Goal: Task Accomplishment & Management: Manage account settings

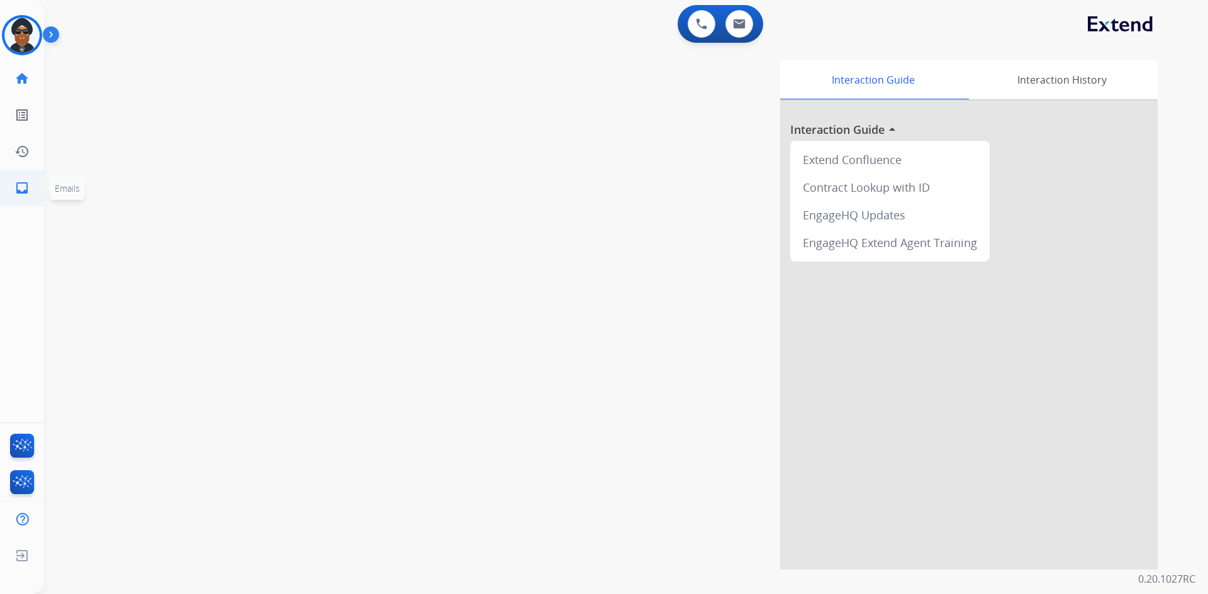
click at [30, 186] on link "inbox Emails" at bounding box center [21, 187] width 35 height 35
select select "**********"
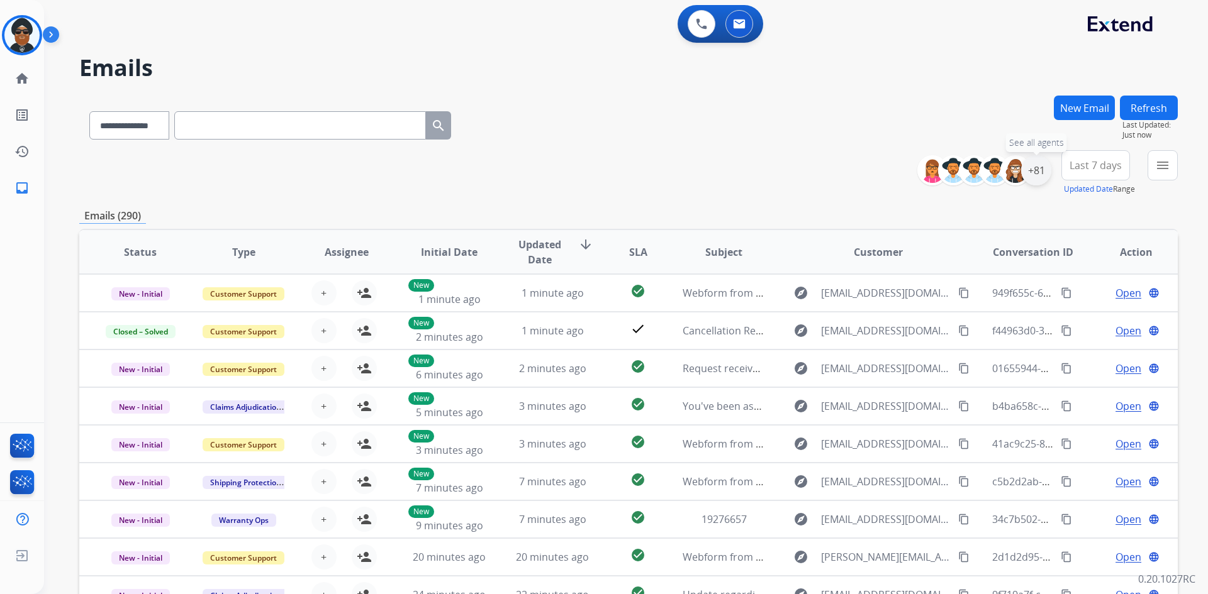
click at [1037, 167] on div "+81" at bounding box center [1036, 170] width 30 height 30
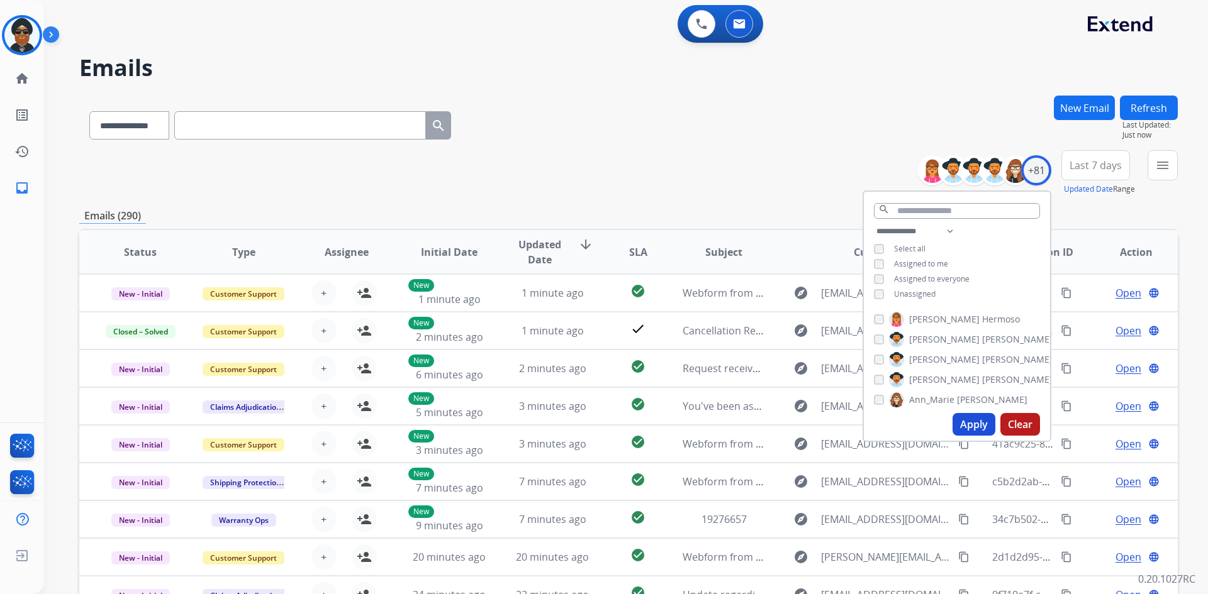
click at [875, 133] on div "**********" at bounding box center [628, 123] width 1098 height 55
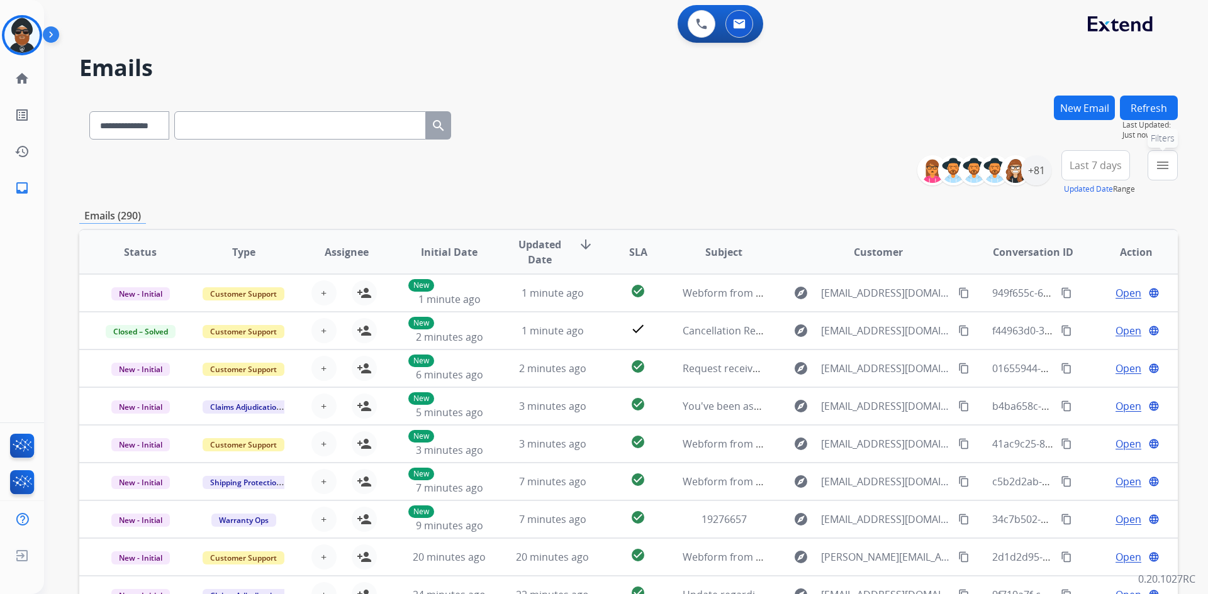
click at [1168, 163] on mat-icon "menu" at bounding box center [1162, 165] width 15 height 15
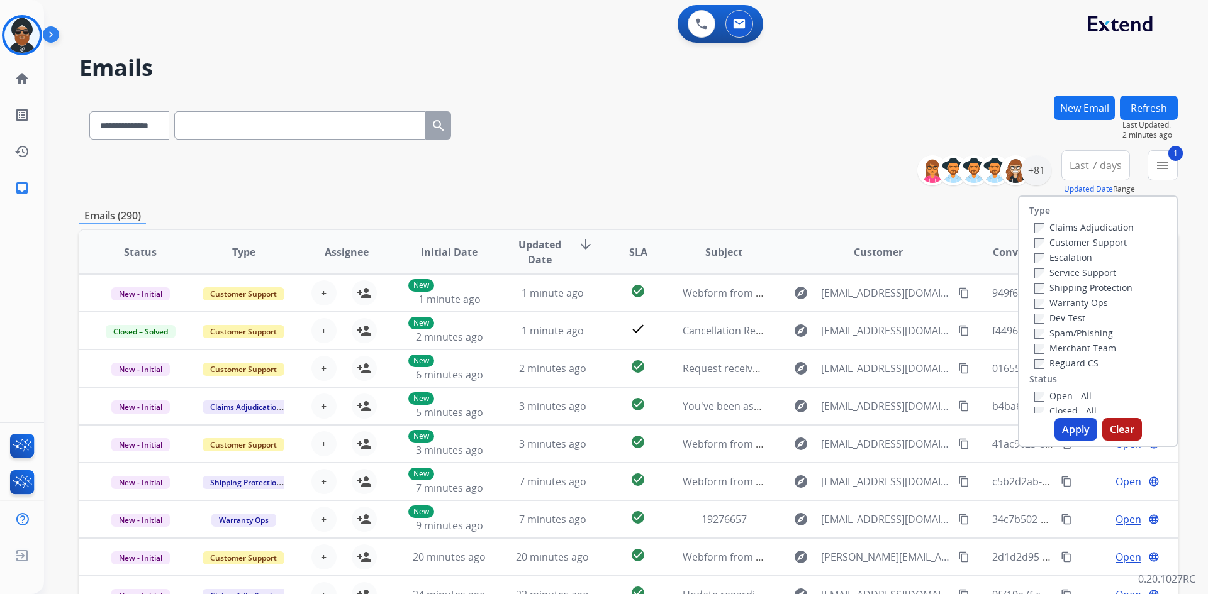
click at [1037, 287] on label "Shipping Protection" at bounding box center [1083, 288] width 98 height 12
click at [1037, 360] on label "Reguard CS" at bounding box center [1066, 363] width 64 height 12
click at [1069, 425] on button "Apply" at bounding box center [1075, 429] width 43 height 23
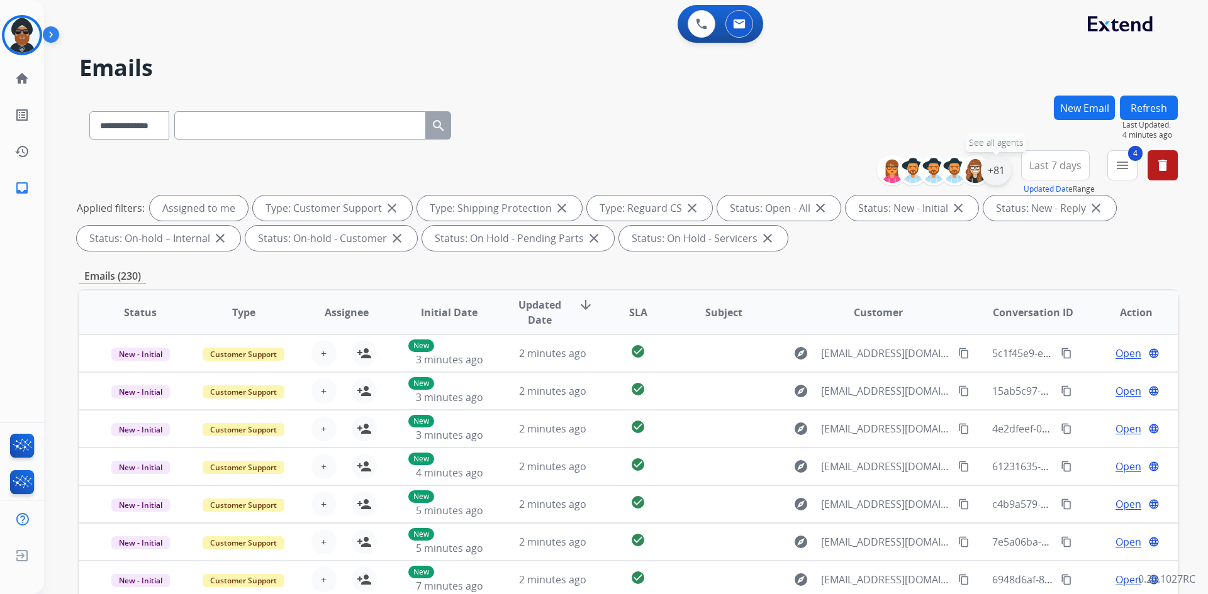
click at [998, 167] on div "+81" at bounding box center [996, 170] width 30 height 30
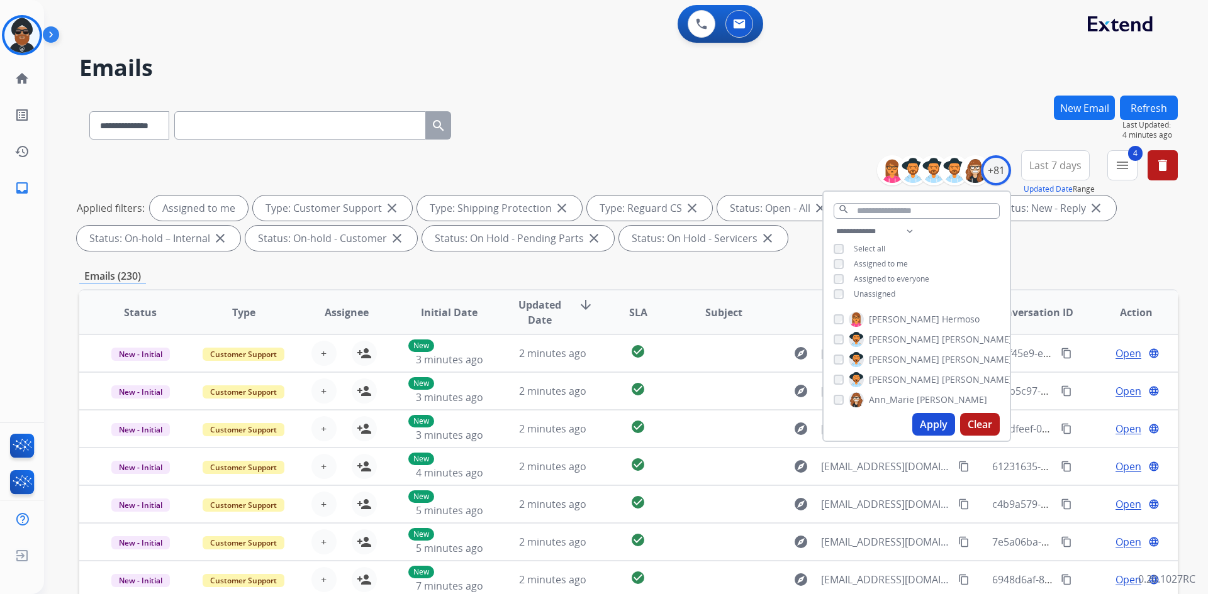
click at [924, 423] on button "Apply" at bounding box center [933, 424] width 43 height 23
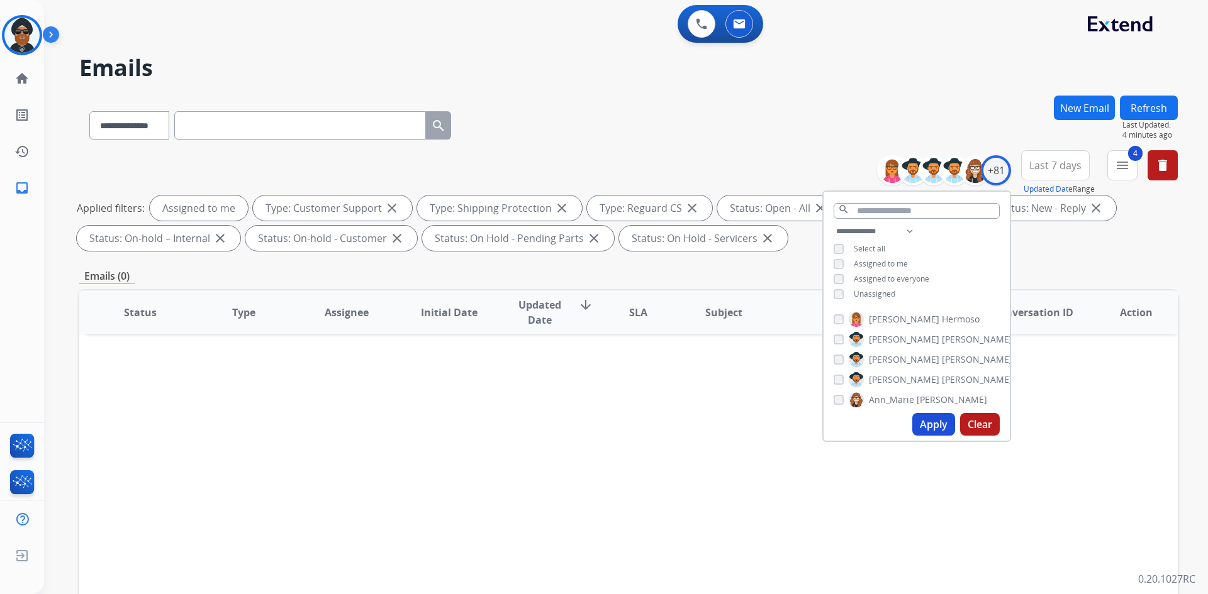
click at [930, 424] on button "Apply" at bounding box center [933, 424] width 43 height 23
click at [1122, 160] on mat-icon "menu" at bounding box center [1122, 165] width 15 height 15
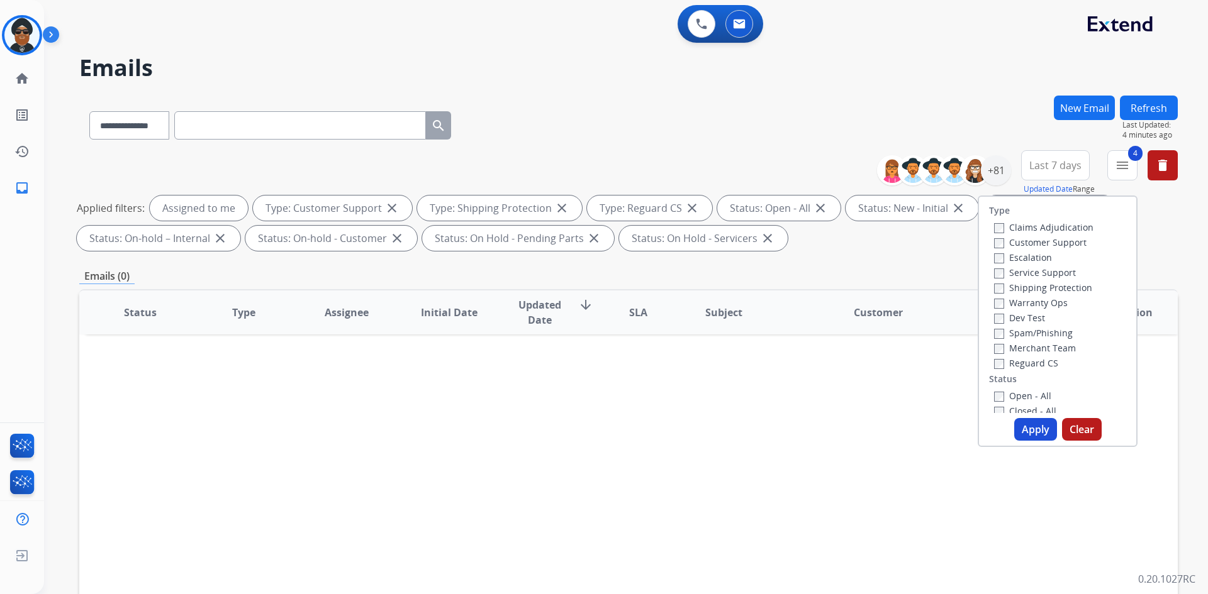
click at [1028, 430] on button "Apply" at bounding box center [1035, 429] width 43 height 23
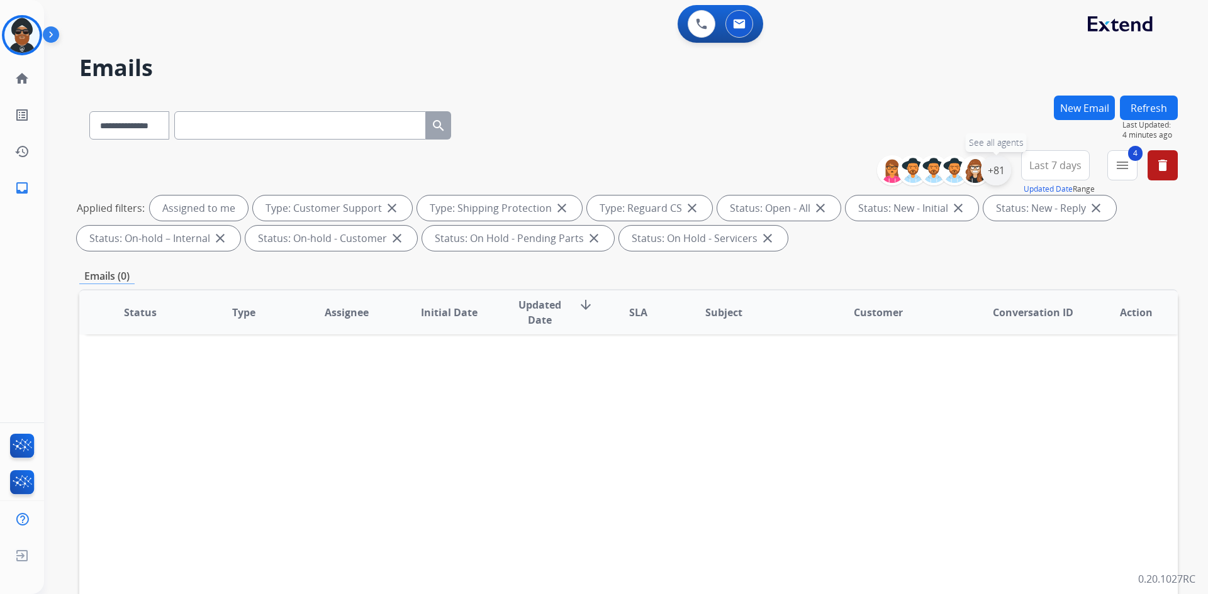
click at [996, 171] on div "+81" at bounding box center [996, 170] width 30 height 30
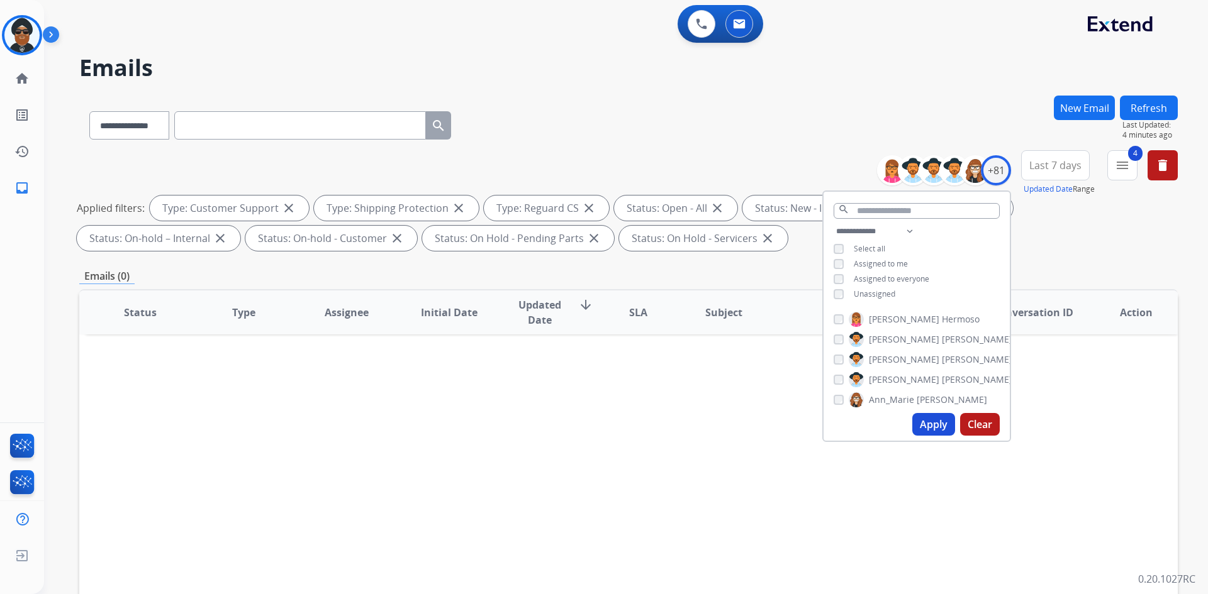
click at [934, 421] on button "Apply" at bounding box center [933, 424] width 43 height 23
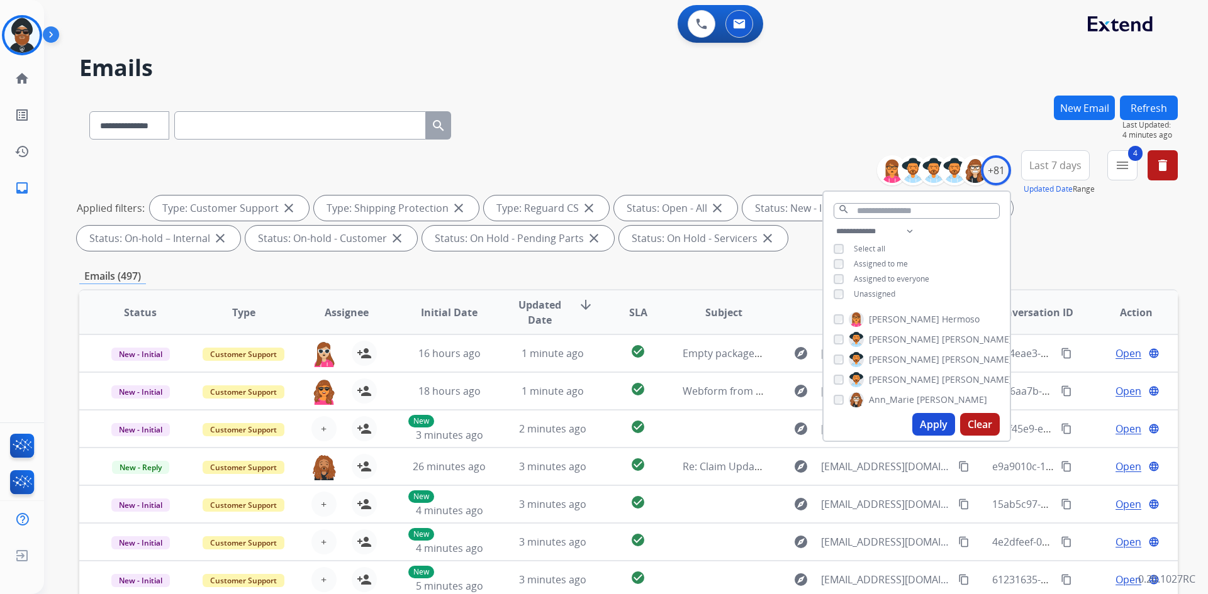
scroll to position [182, 0]
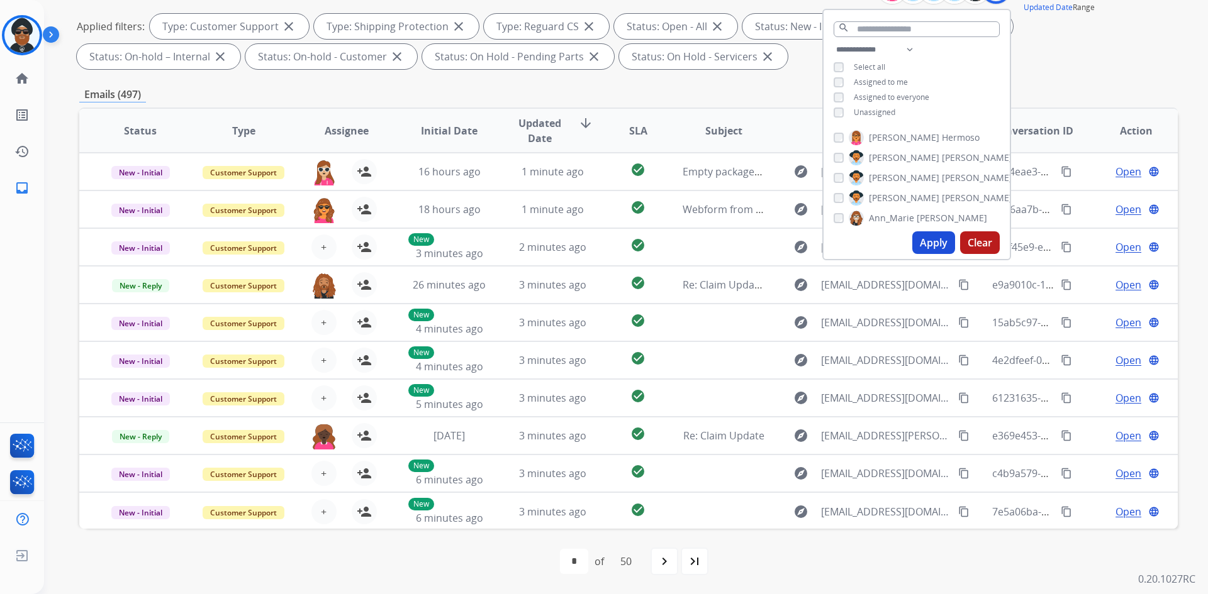
click at [1062, 74] on div "**********" at bounding box center [628, 254] width 1098 height 681
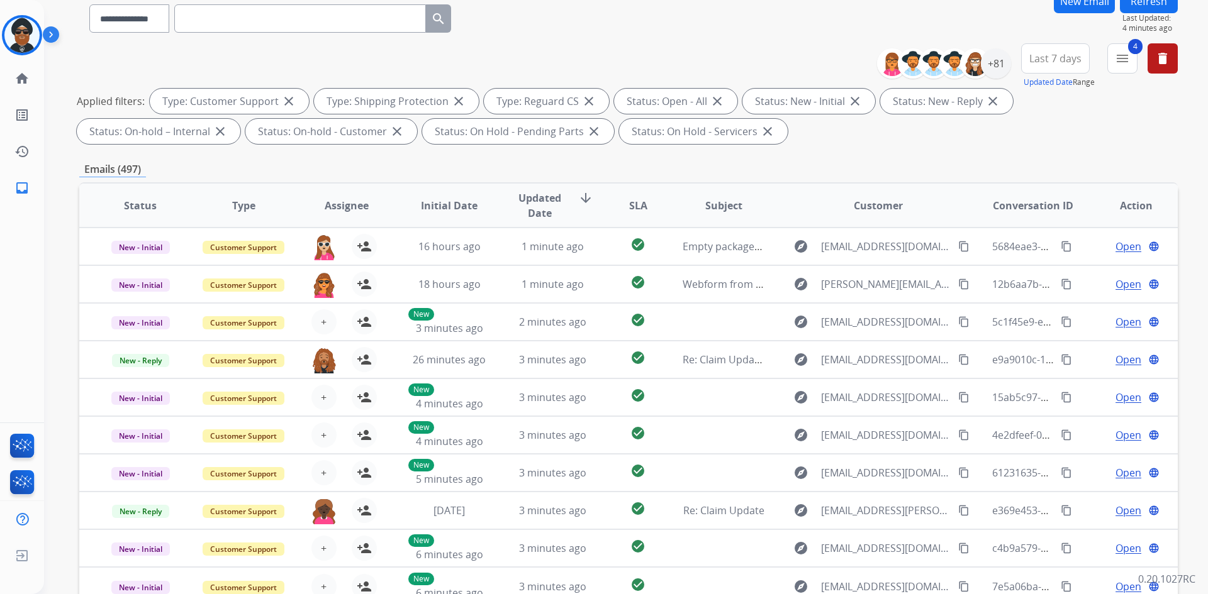
scroll to position [0, 0]
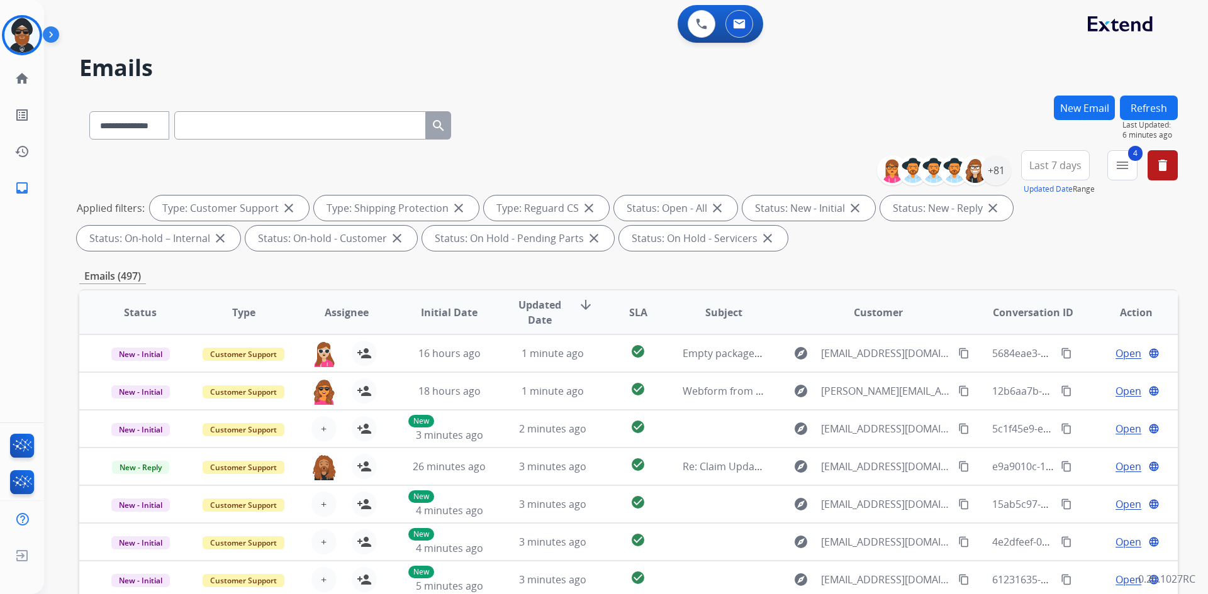
click at [1059, 164] on span "Last 7 days" at bounding box center [1055, 165] width 52 height 5
click at [1025, 252] on div "Last 7 days" at bounding box center [1051, 254] width 69 height 19
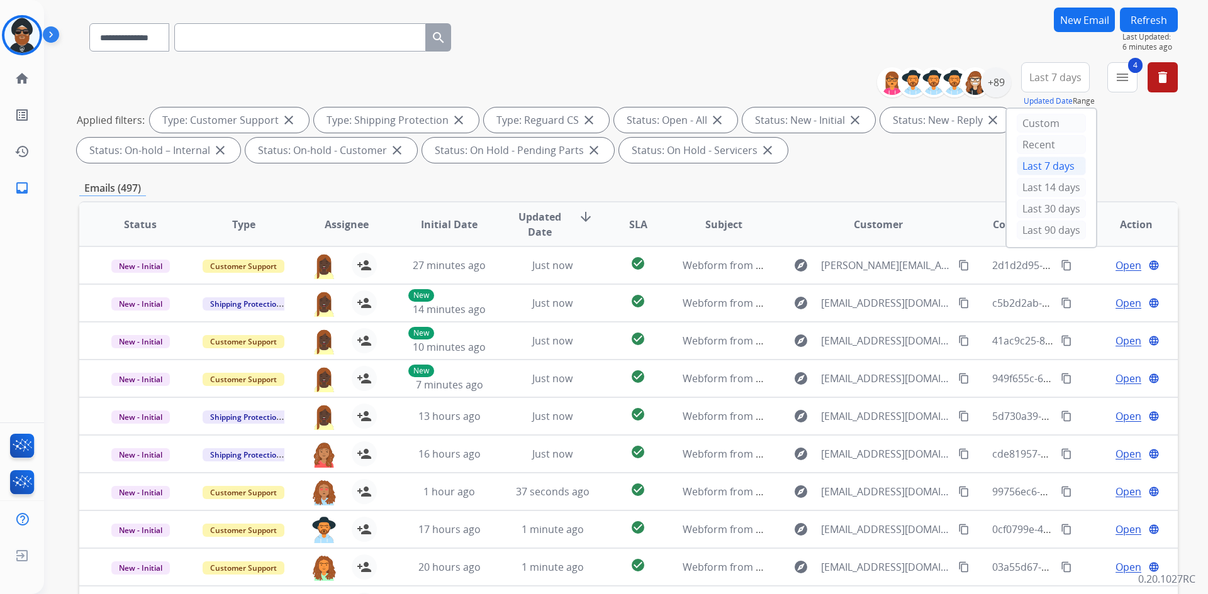
scroll to position [182, 0]
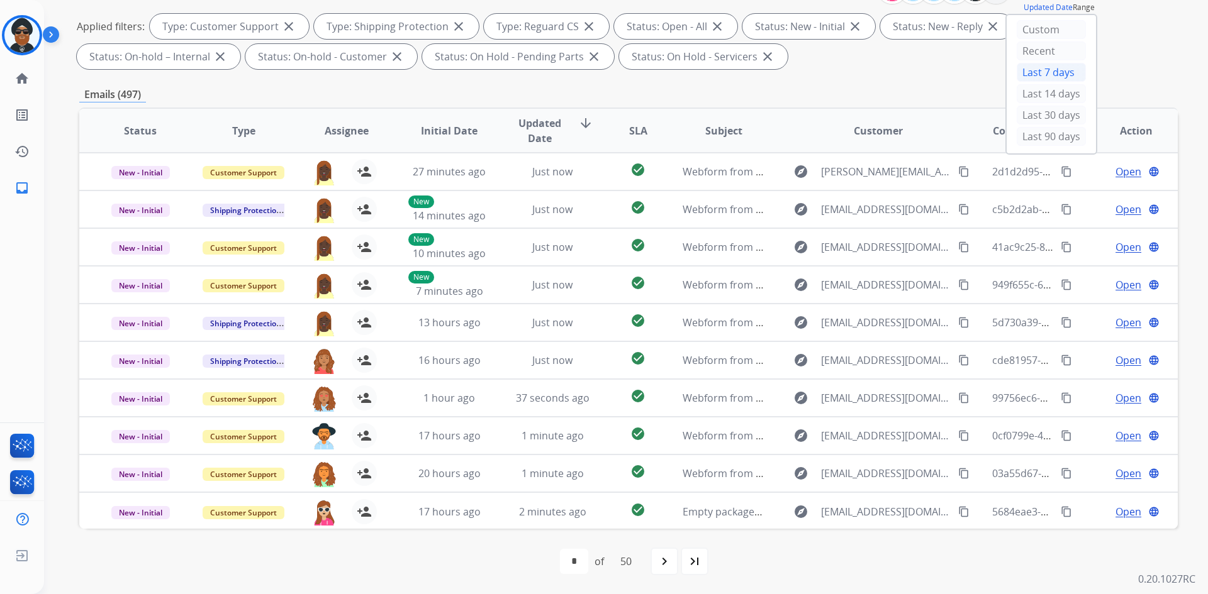
click at [848, 77] on div "**********" at bounding box center [628, 254] width 1098 height 681
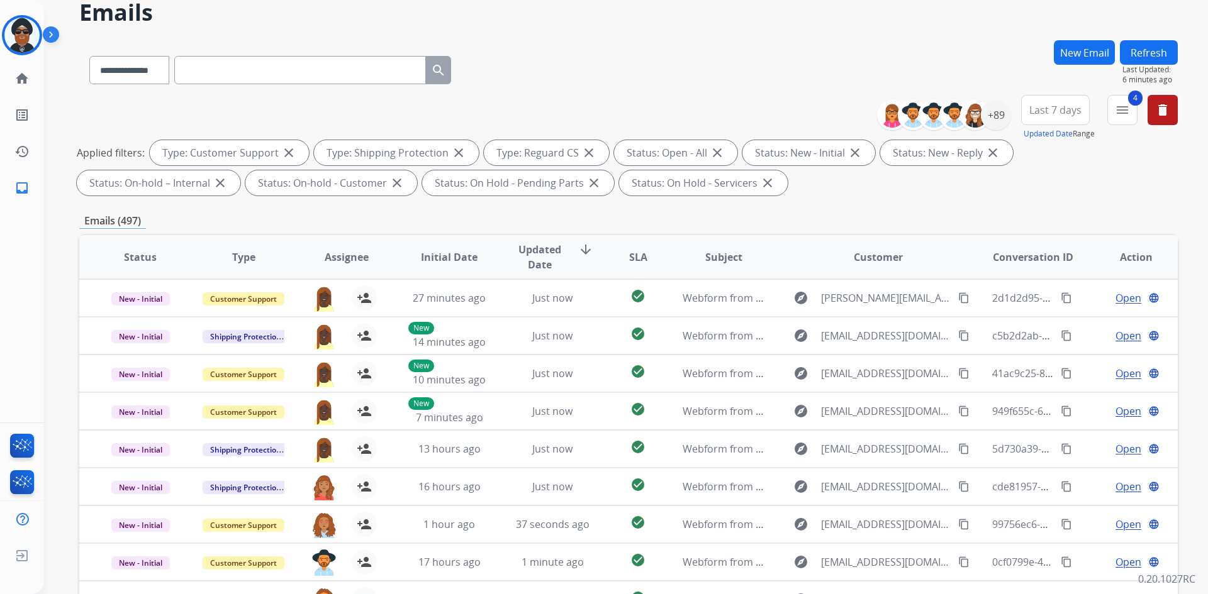
scroll to position [63, 0]
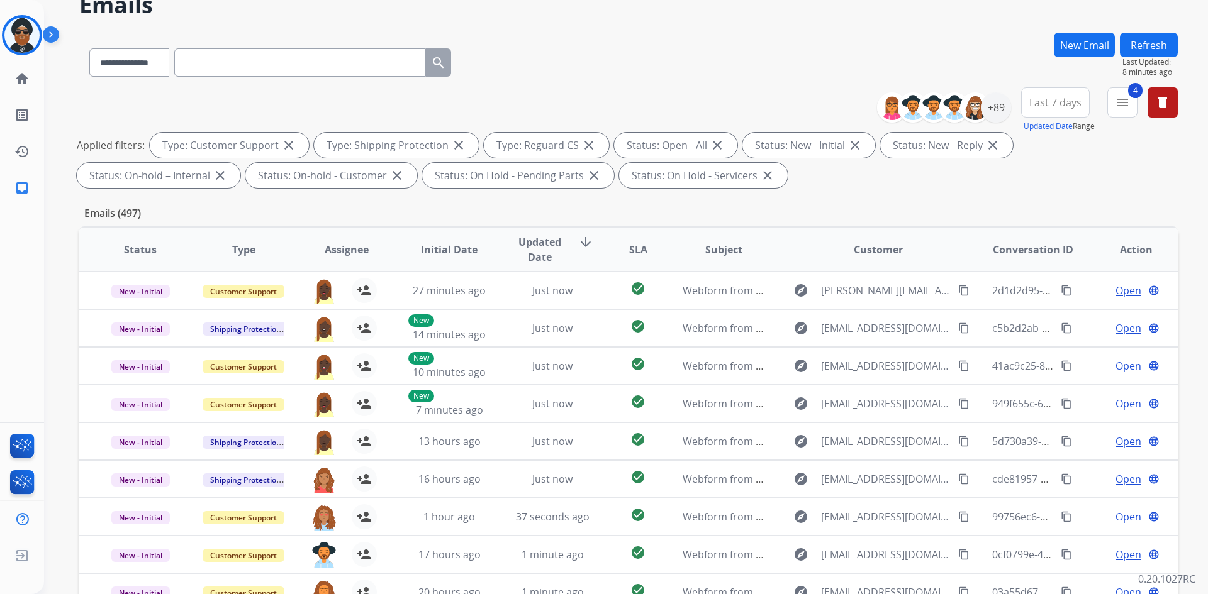
click at [1056, 100] on span "Last 7 days" at bounding box center [1055, 102] width 52 height 5
click at [994, 102] on div "+89" at bounding box center [996, 107] width 30 height 30
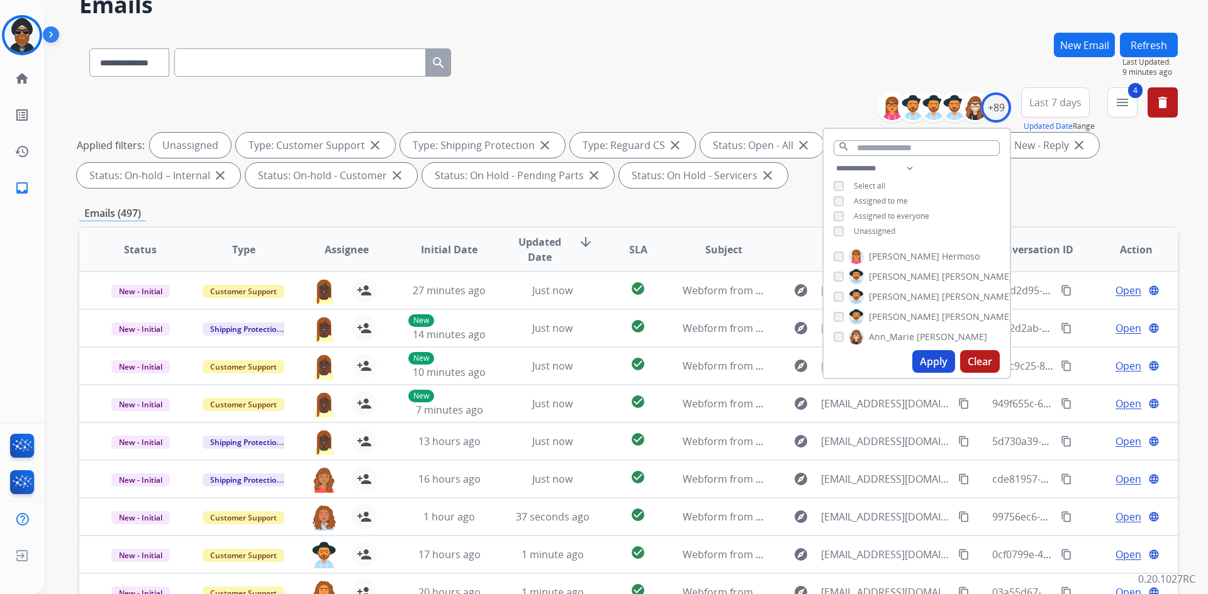
click at [935, 358] on button "Apply" at bounding box center [933, 361] width 43 height 23
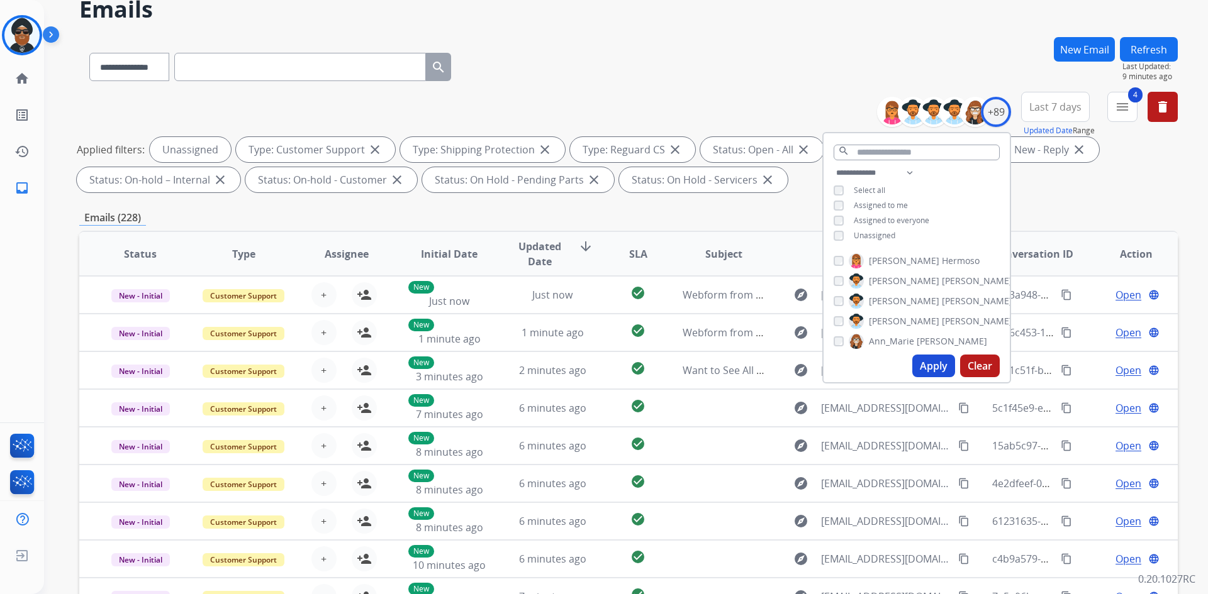
scroll to position [182, 0]
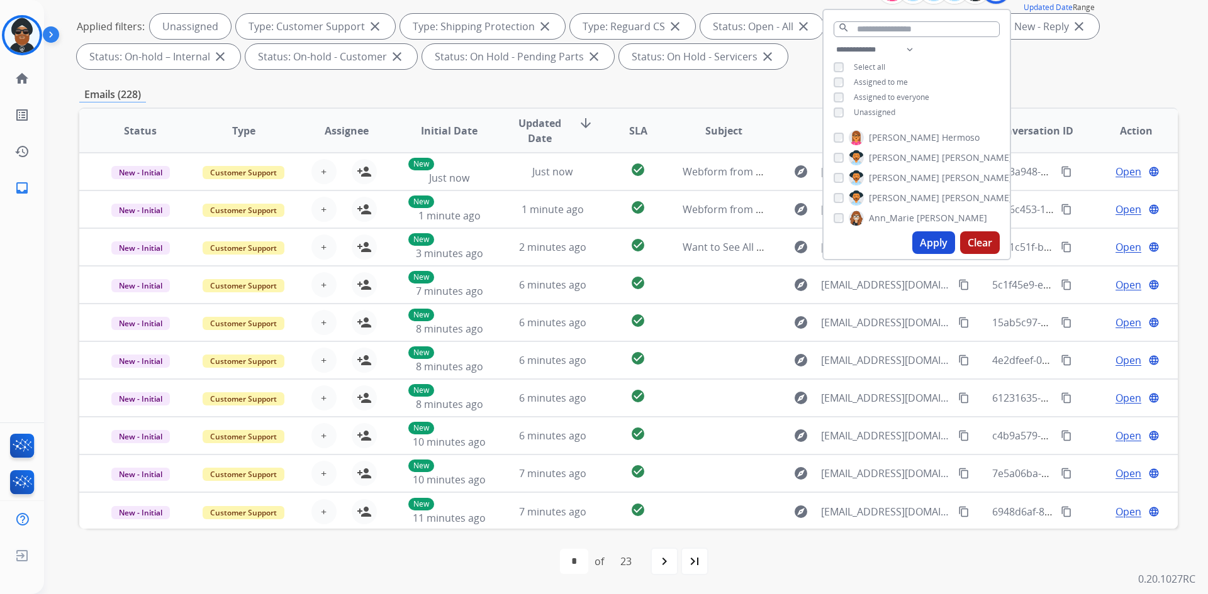
click at [764, 88] on div "Emails (228)" at bounding box center [628, 95] width 1098 height 16
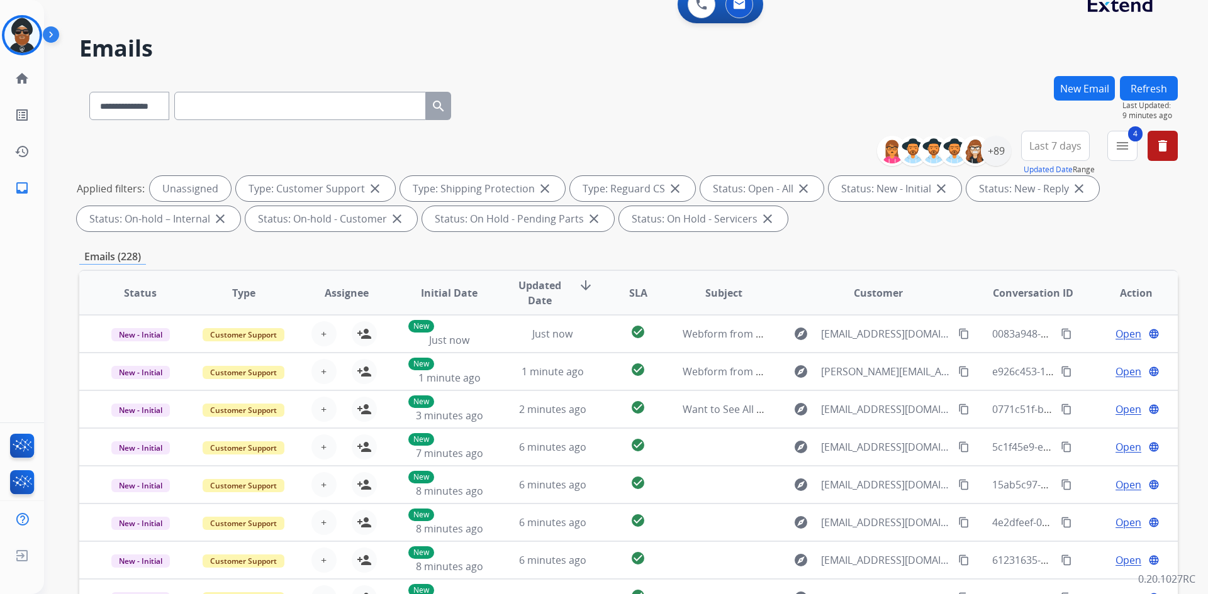
scroll to position [0, 0]
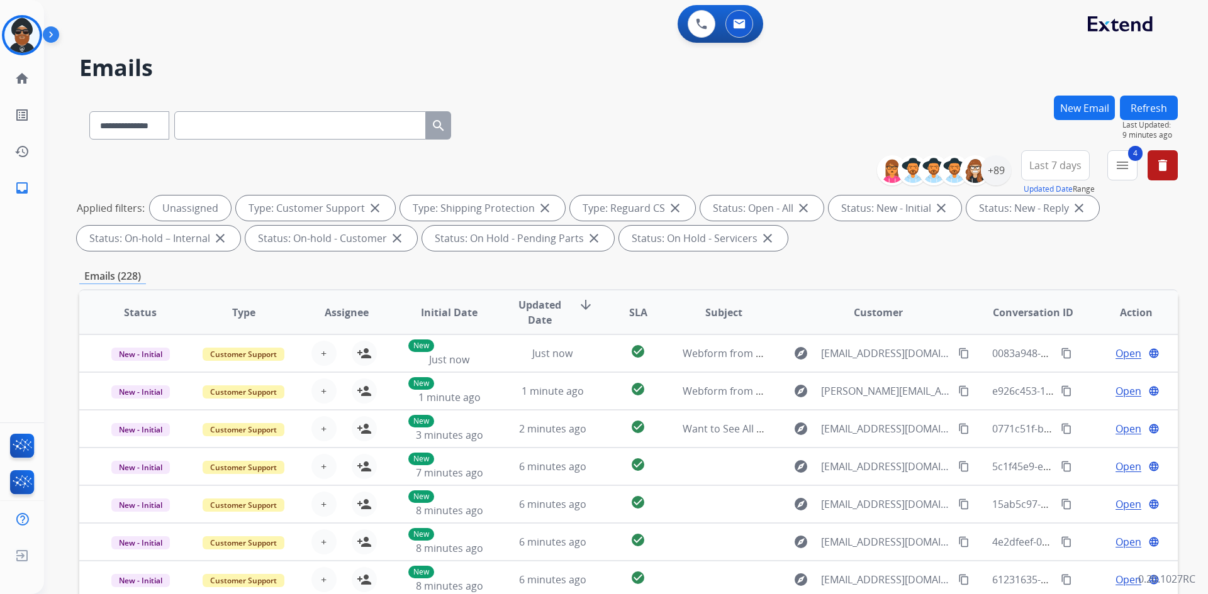
click at [1060, 157] on button "Last 7 days" at bounding box center [1055, 165] width 69 height 30
click at [1036, 215] on div "Custom" at bounding box center [1051, 211] width 69 height 19
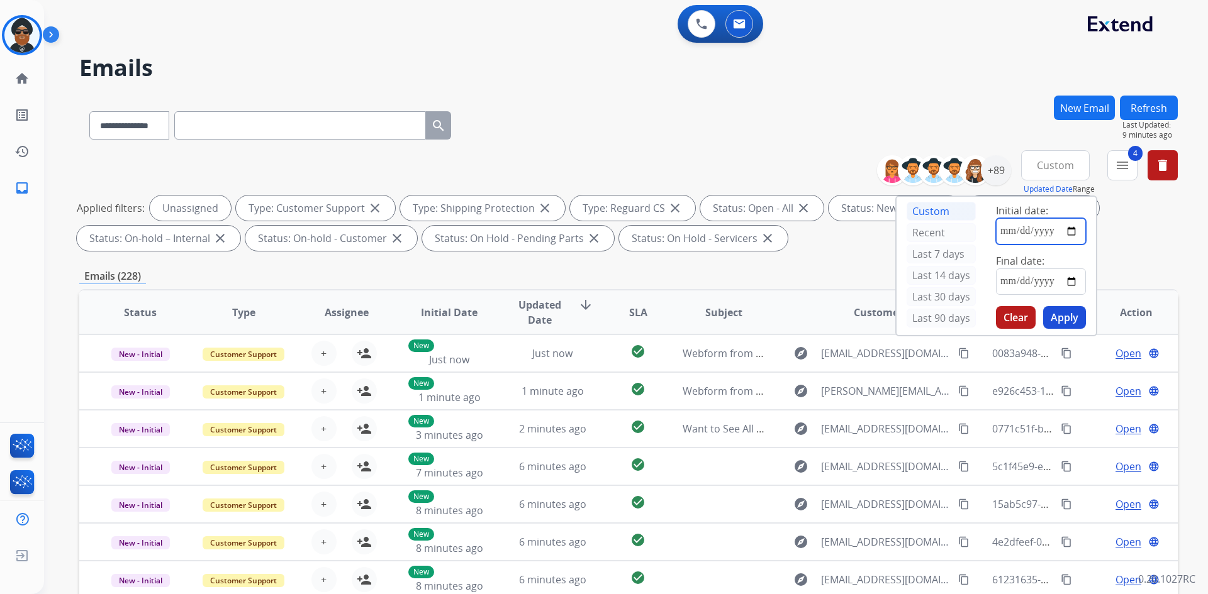
click at [1075, 232] on input "date" at bounding box center [1041, 231] width 90 height 26
type input "**********"
click at [1069, 282] on input "date" at bounding box center [1041, 282] width 90 height 26
type input "**********"
click at [1074, 316] on button "Apply" at bounding box center [1064, 317] width 43 height 23
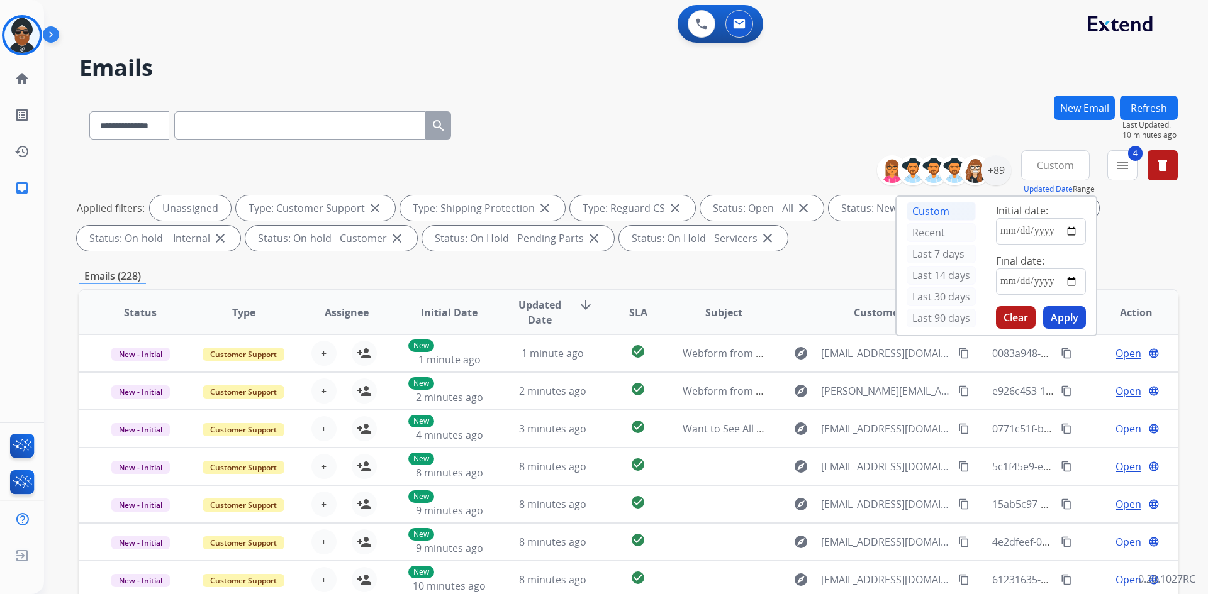
click at [773, 116] on div "**********" at bounding box center [628, 123] width 1098 height 55
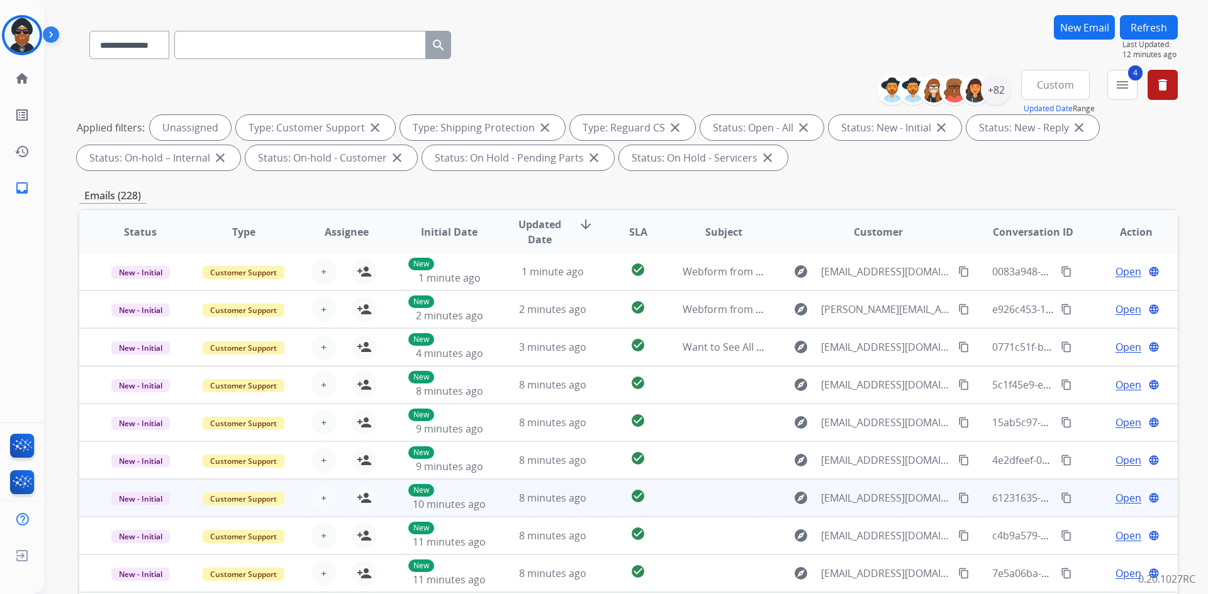
scroll to position [182, 0]
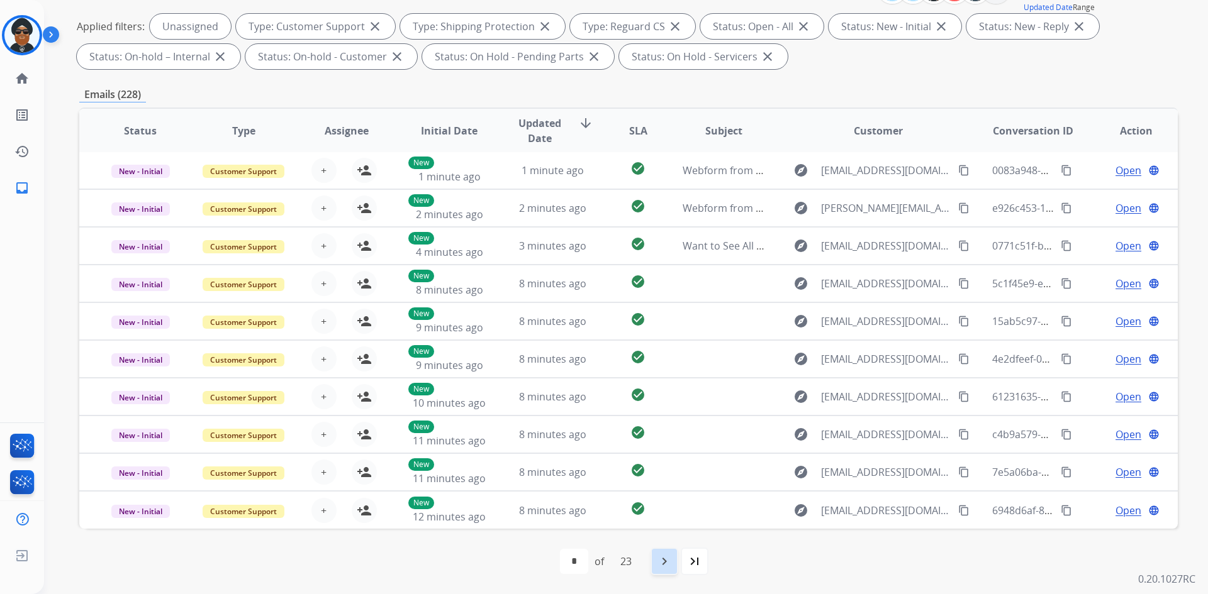
click at [670, 562] on mat-icon "navigate_next" at bounding box center [664, 561] width 15 height 15
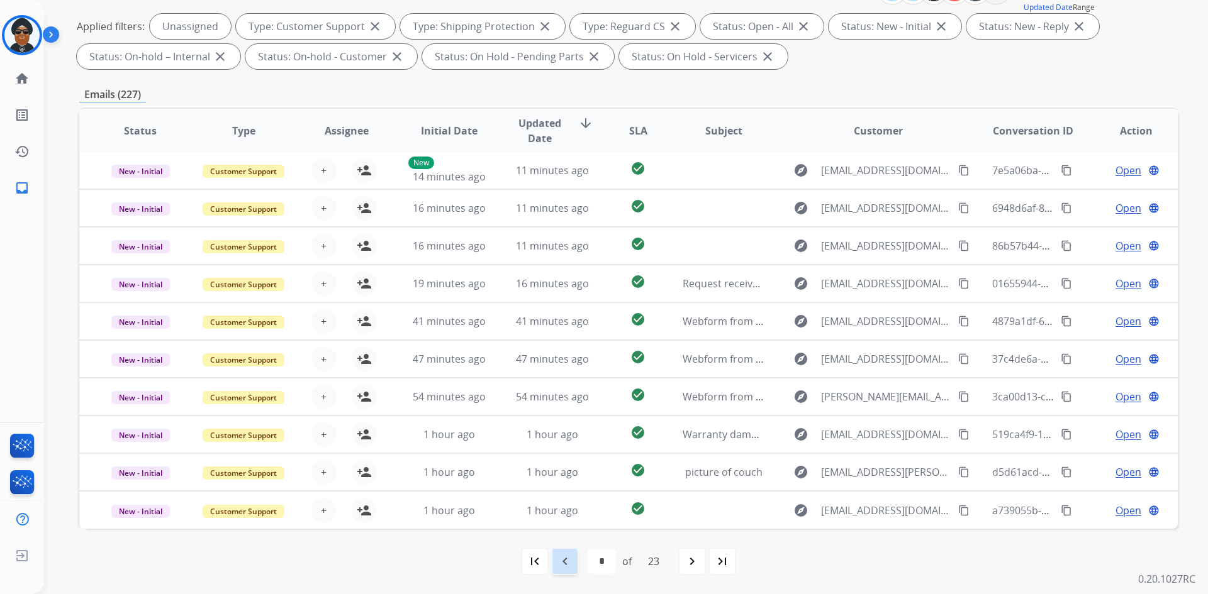
click at [564, 562] on mat-icon "navigate_before" at bounding box center [564, 561] width 15 height 15
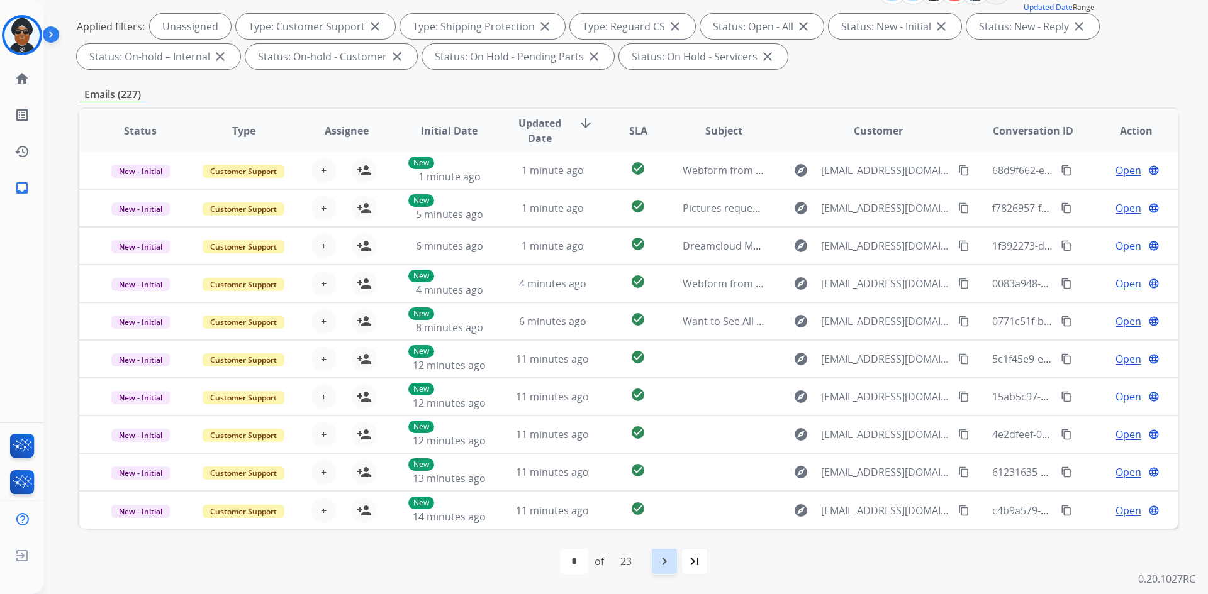
click at [671, 562] on mat-icon "navigate_next" at bounding box center [664, 561] width 15 height 15
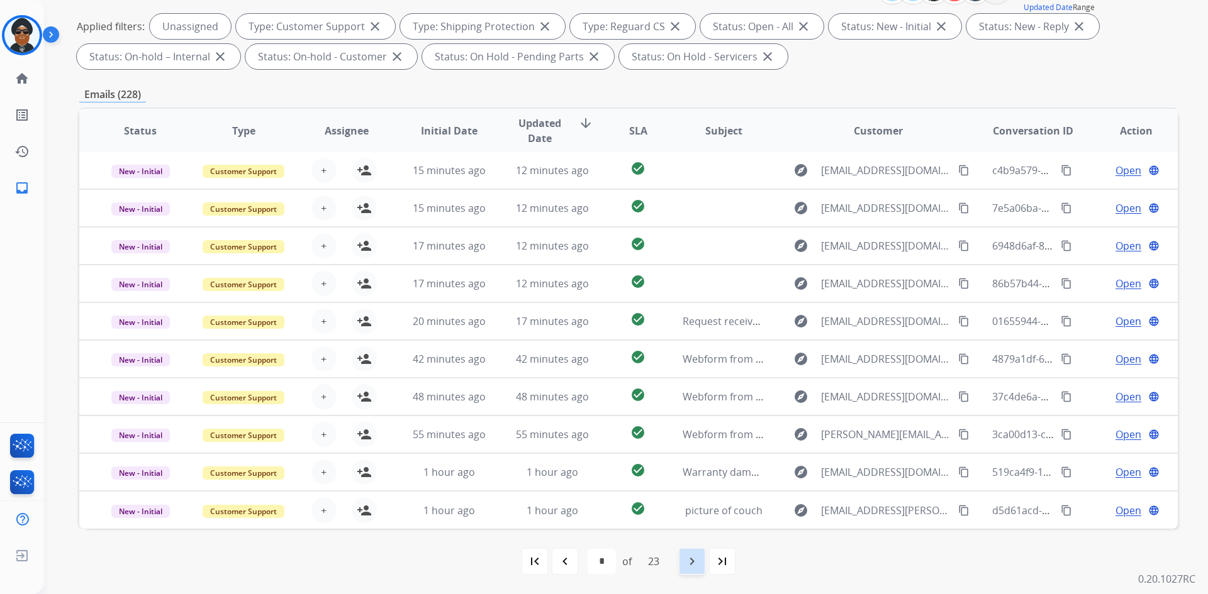
click at [691, 559] on mat-icon "navigate_next" at bounding box center [691, 561] width 15 height 15
click at [688, 560] on mat-icon "navigate_next" at bounding box center [691, 561] width 15 height 15
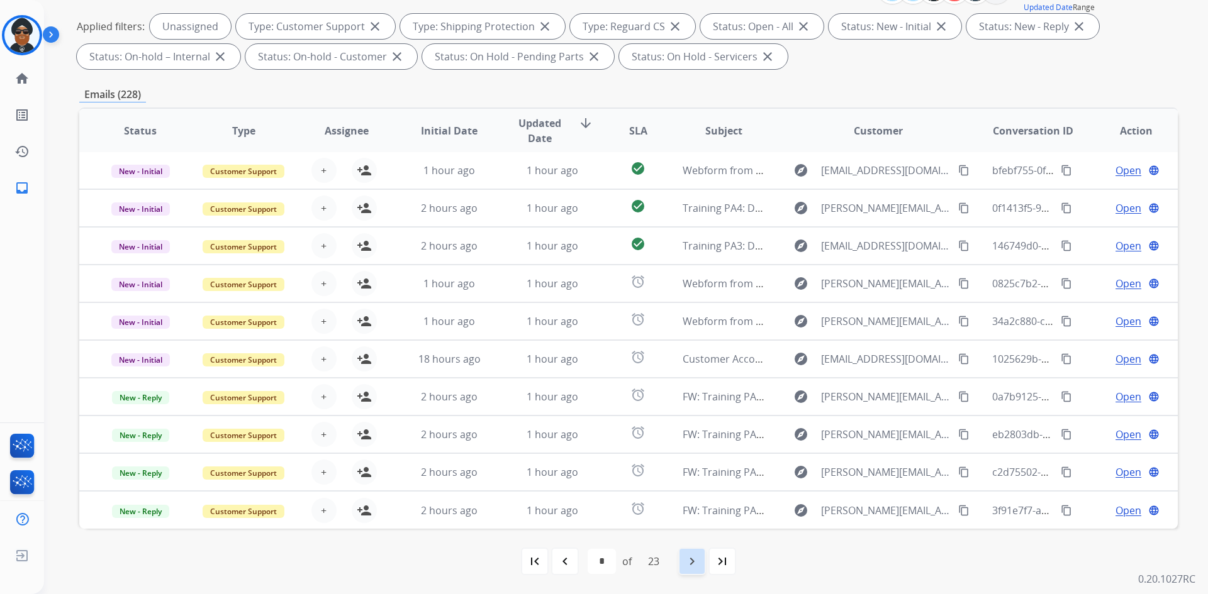
click at [693, 564] on mat-icon "navigate_next" at bounding box center [691, 561] width 15 height 15
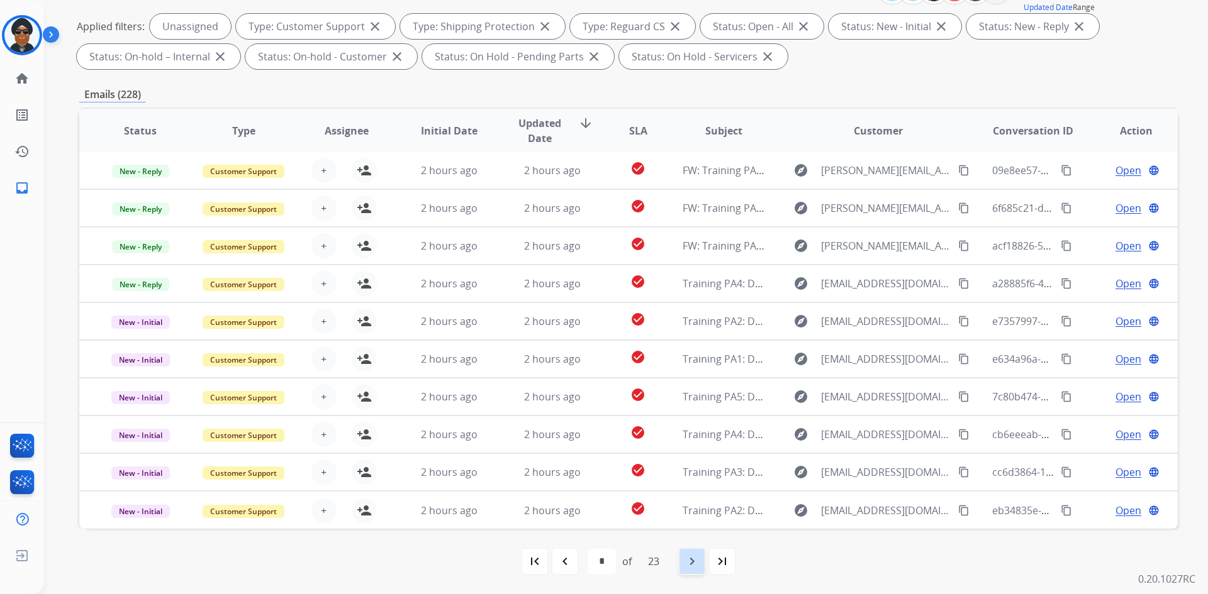
click at [683, 564] on div "navigate_next" at bounding box center [692, 562] width 28 height 28
click at [689, 559] on mat-icon "navigate_next" at bounding box center [691, 561] width 15 height 15
click at [686, 564] on div "navigate_next" at bounding box center [692, 562] width 28 height 28
click at [696, 561] on mat-icon "navigate_next" at bounding box center [691, 561] width 15 height 15
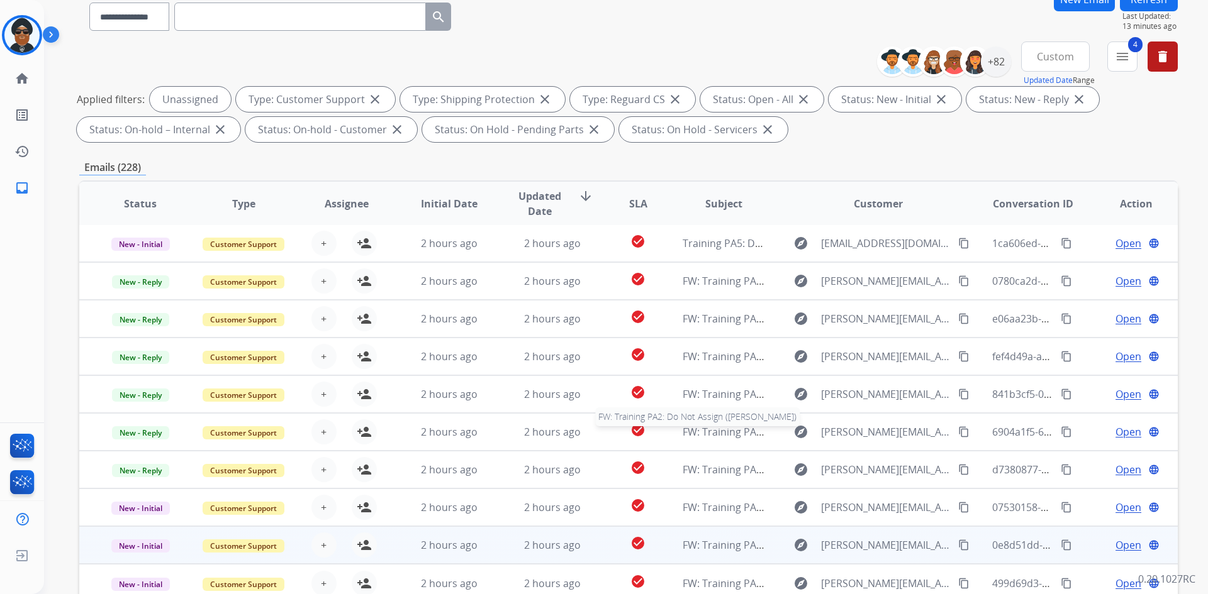
scroll to position [126, 0]
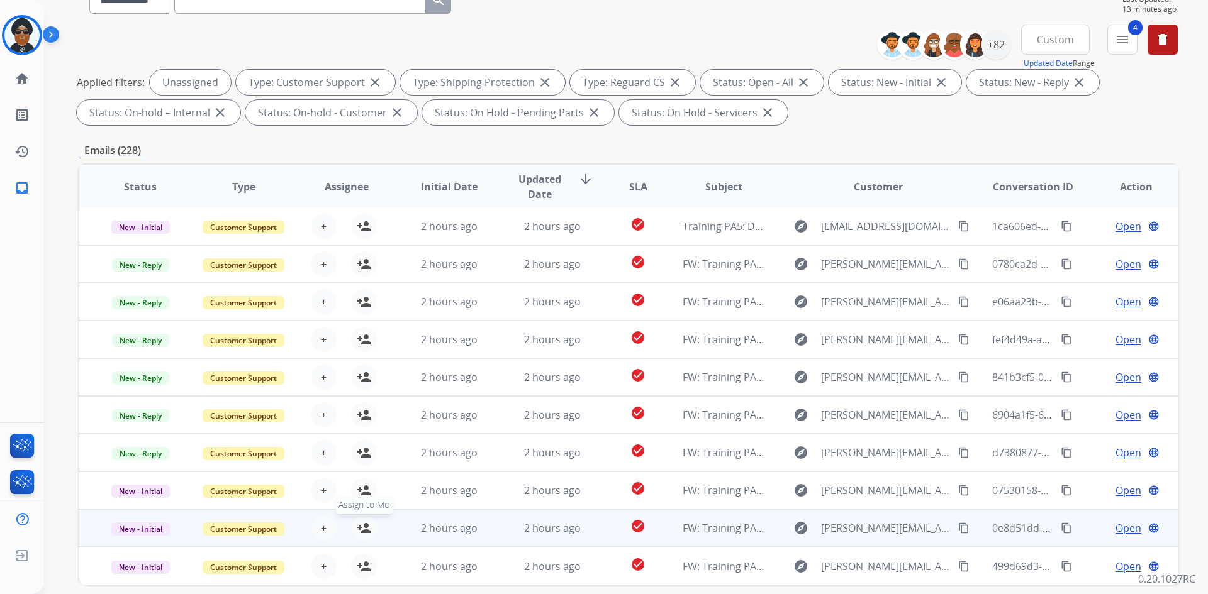
click at [365, 524] on mat-icon "person_add" at bounding box center [364, 528] width 15 height 15
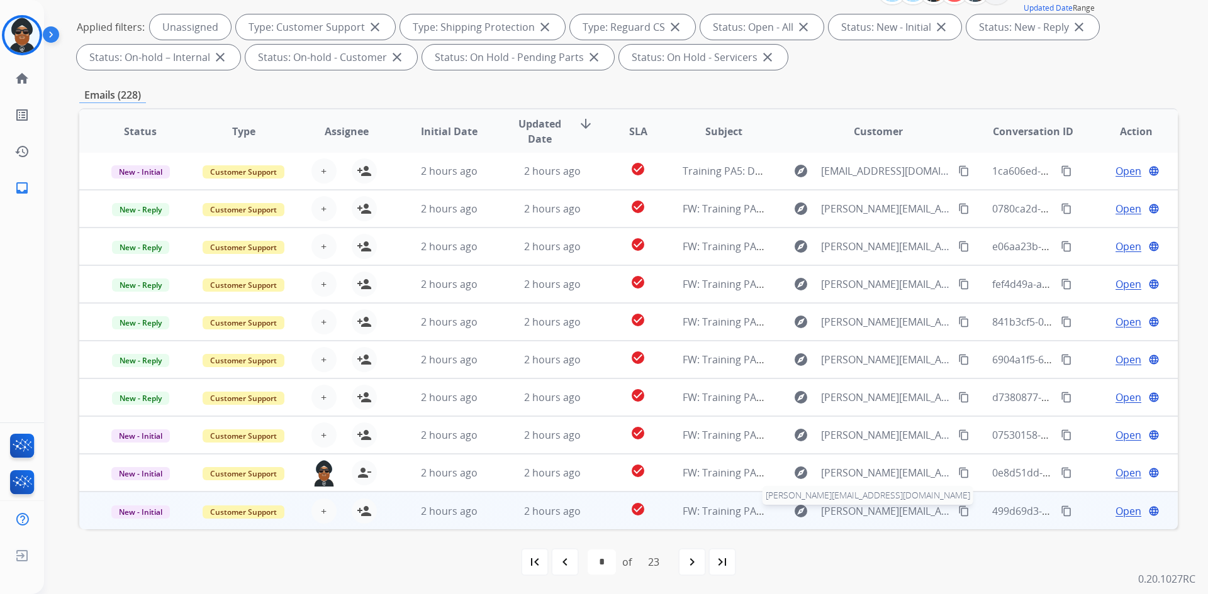
scroll to position [182, 0]
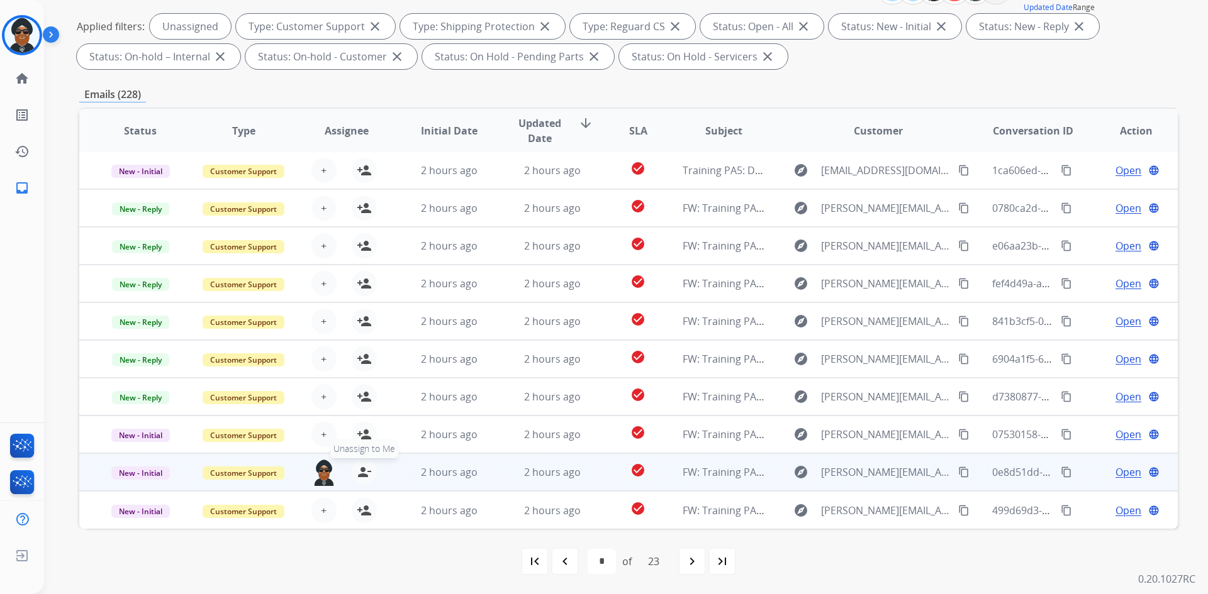
click at [357, 474] on mat-icon "person_remove" at bounding box center [364, 472] width 15 height 15
click at [358, 469] on mat-icon "person_add" at bounding box center [364, 472] width 15 height 15
click at [359, 478] on mat-icon "person_remove" at bounding box center [364, 472] width 15 height 15
click at [362, 470] on mat-icon "person_add" at bounding box center [364, 472] width 15 height 15
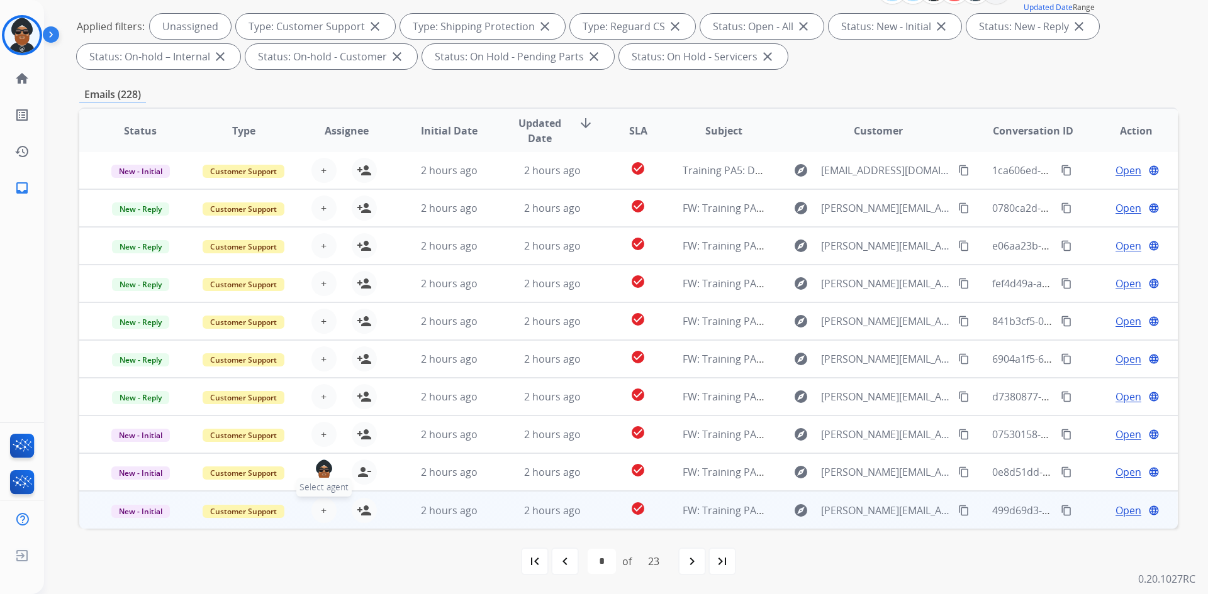
click at [318, 508] on button "+ Select agent" at bounding box center [323, 510] width 25 height 25
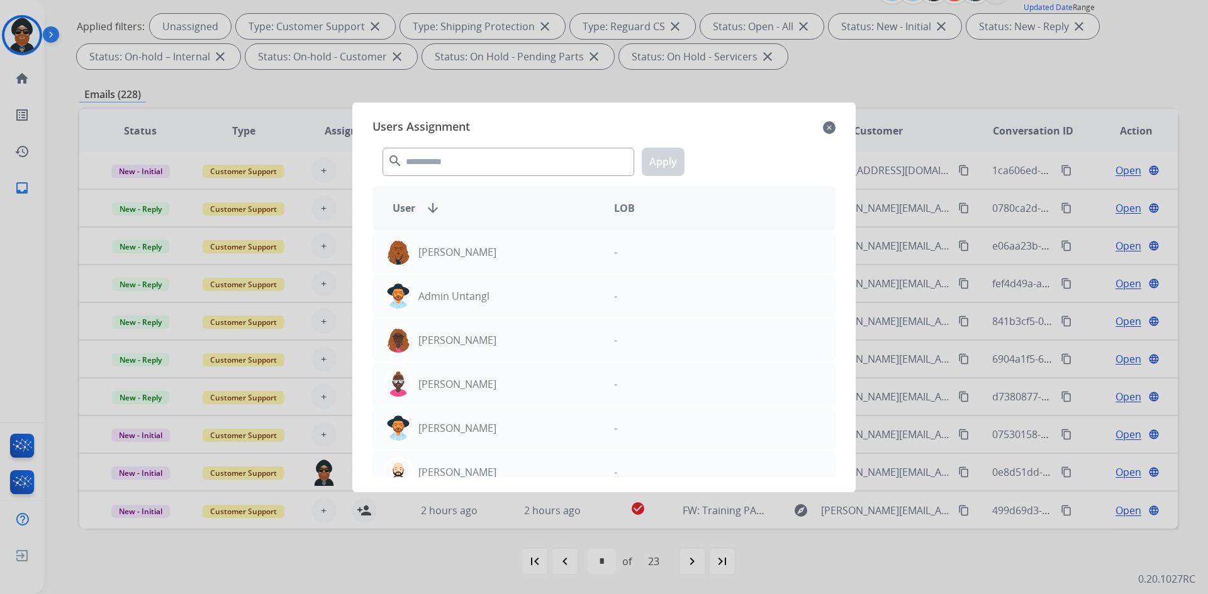
click at [827, 125] on mat-icon "close" at bounding box center [829, 127] width 13 height 15
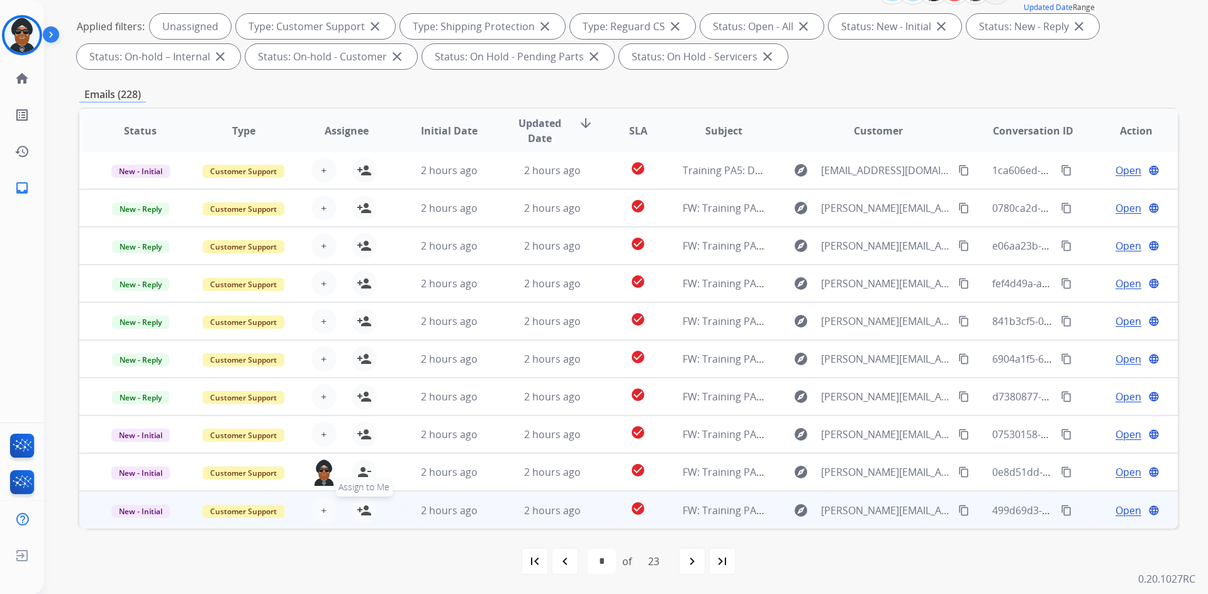
click at [367, 507] on mat-icon "person_add" at bounding box center [364, 510] width 15 height 15
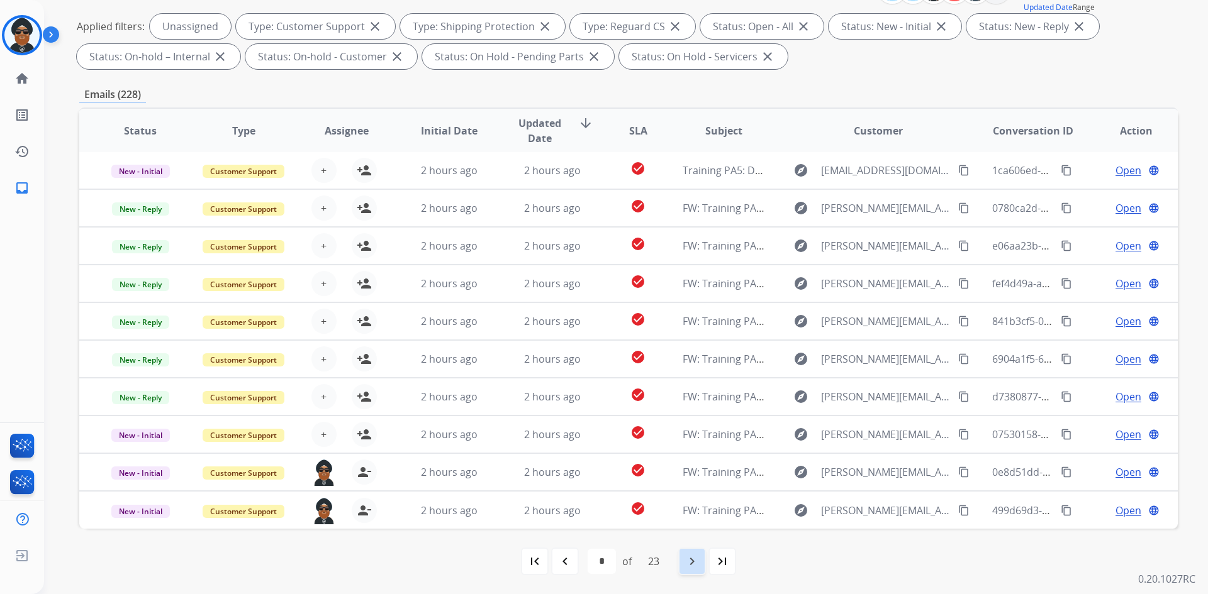
click at [692, 561] on mat-icon "navigate_next" at bounding box center [691, 561] width 15 height 15
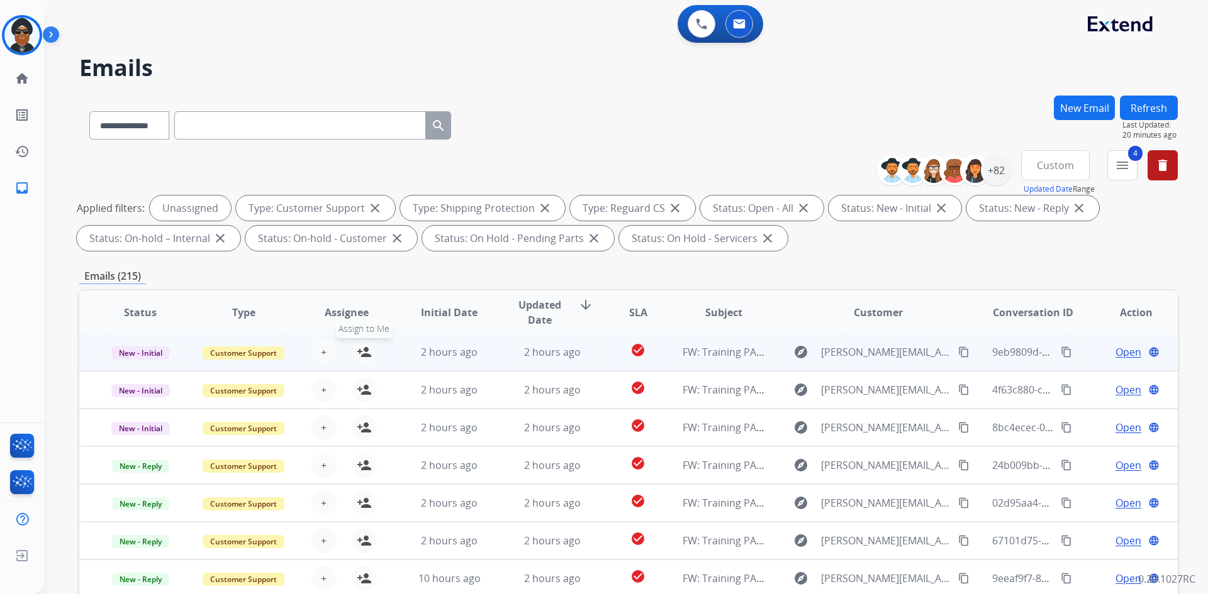
click at [364, 354] on mat-icon "person_add" at bounding box center [364, 352] width 15 height 15
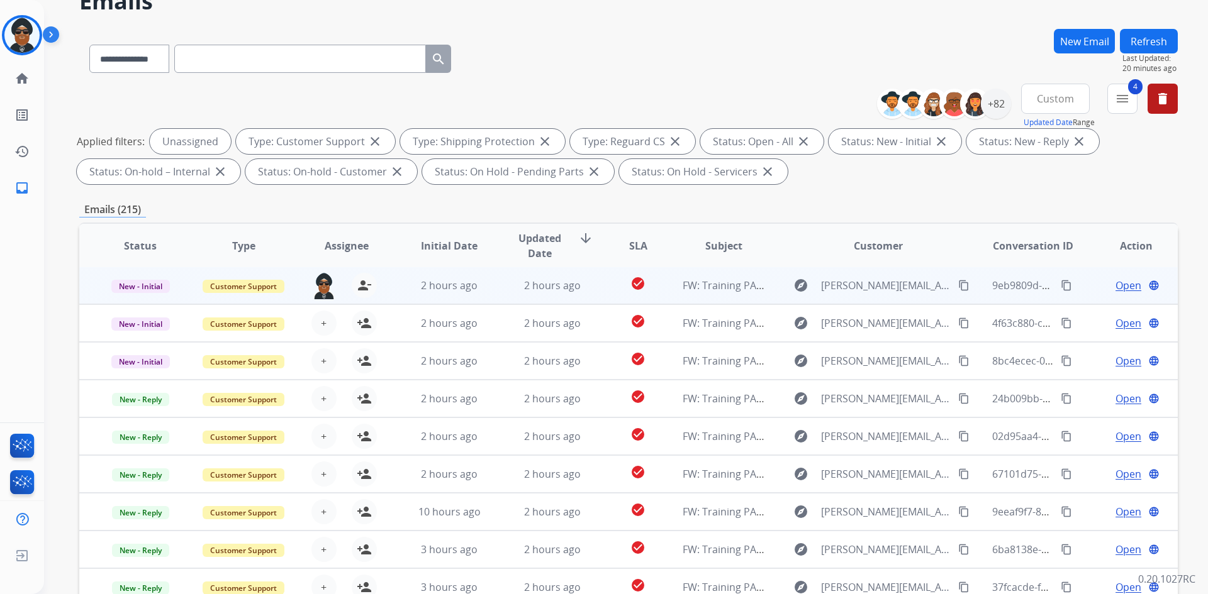
scroll to position [182, 0]
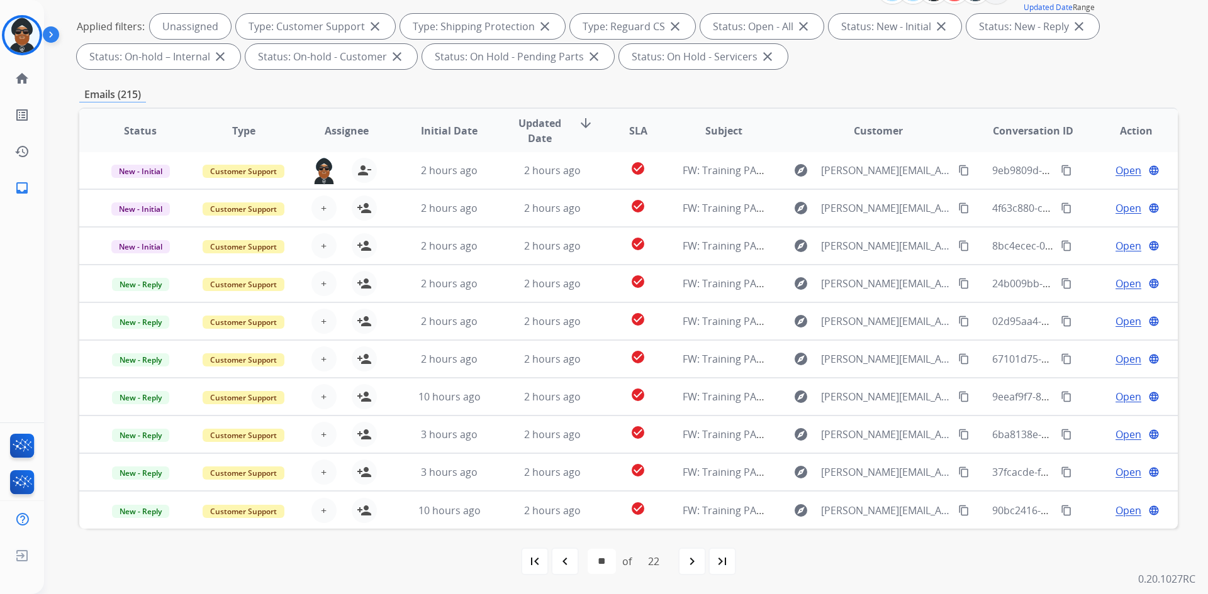
click at [566, 562] on mat-icon "navigate_before" at bounding box center [564, 561] width 15 height 15
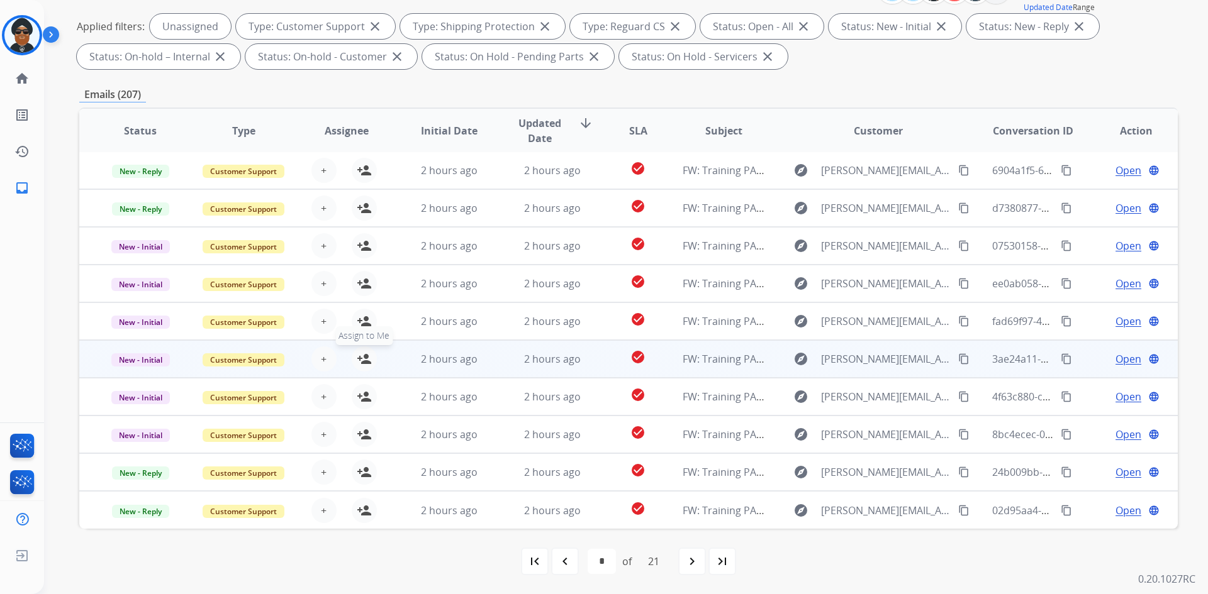
click at [365, 357] on mat-icon "person_add" at bounding box center [364, 359] width 15 height 15
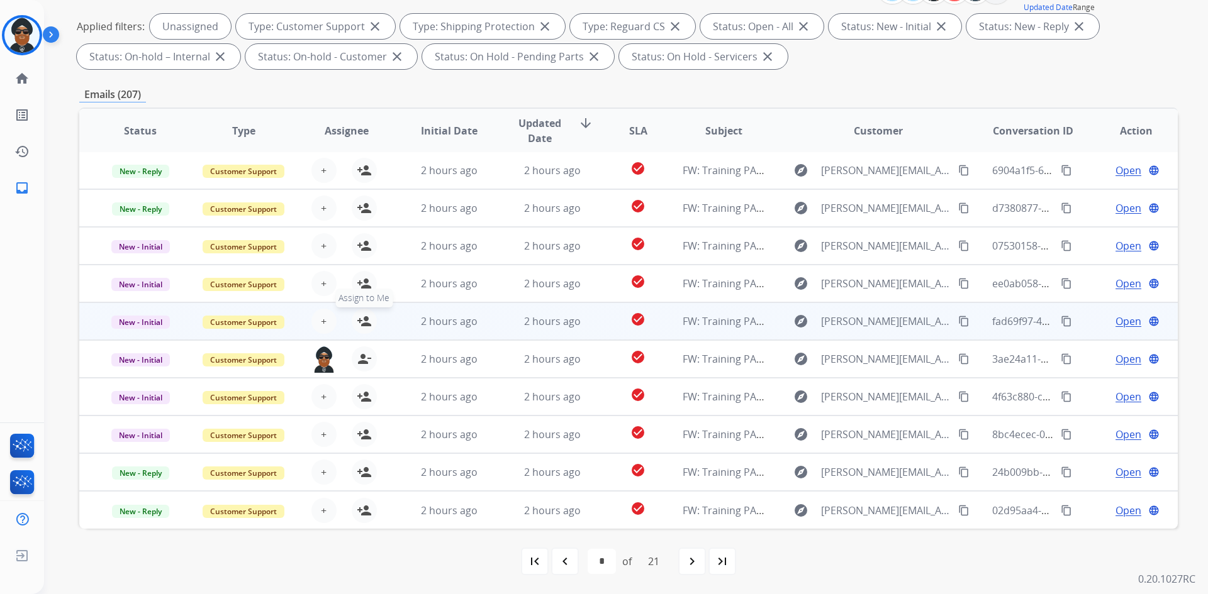
click at [358, 315] on mat-icon "person_add" at bounding box center [364, 321] width 15 height 15
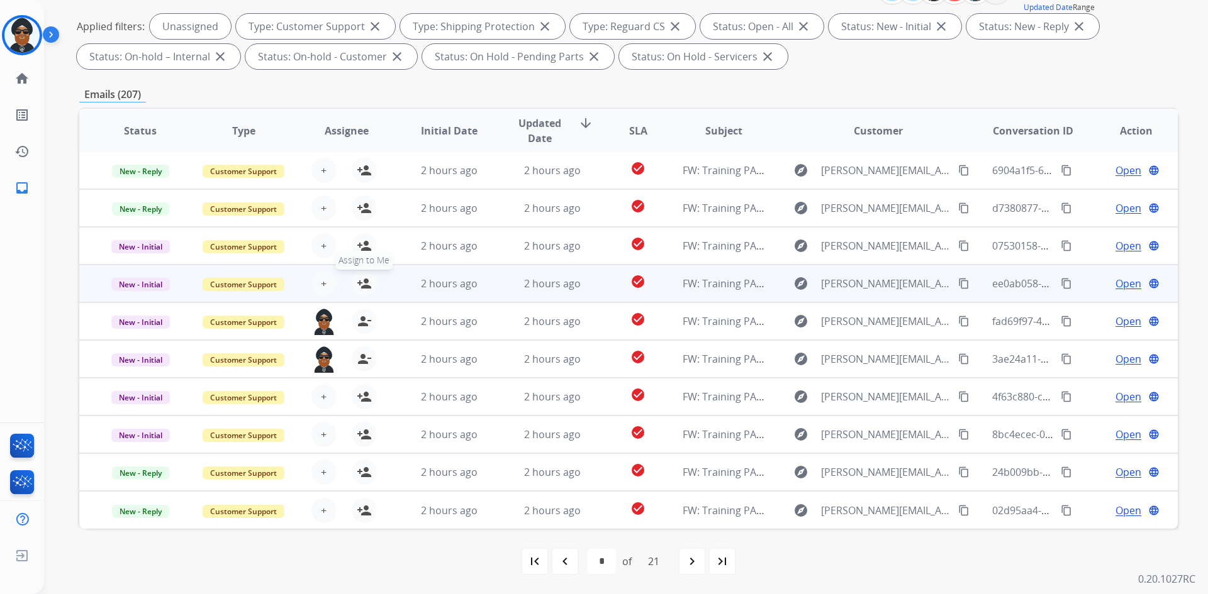
click at [361, 279] on mat-icon "person_add" at bounding box center [364, 283] width 15 height 15
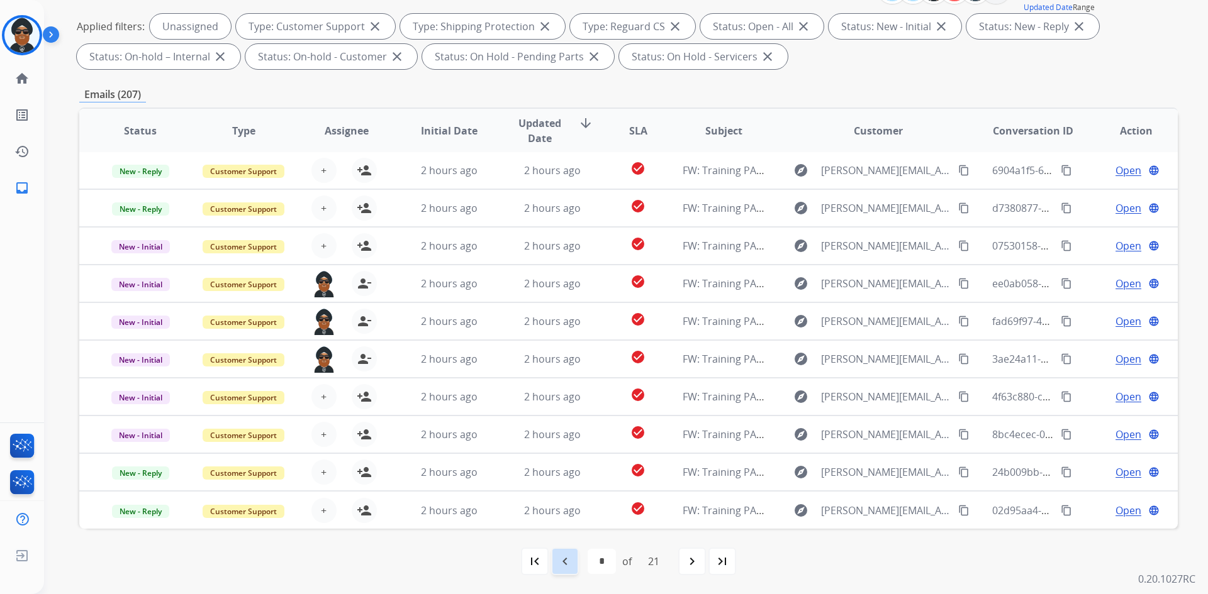
click at [568, 562] on mat-icon "navigate_before" at bounding box center [564, 561] width 15 height 15
click at [689, 560] on mat-icon "navigate_next" at bounding box center [691, 561] width 15 height 15
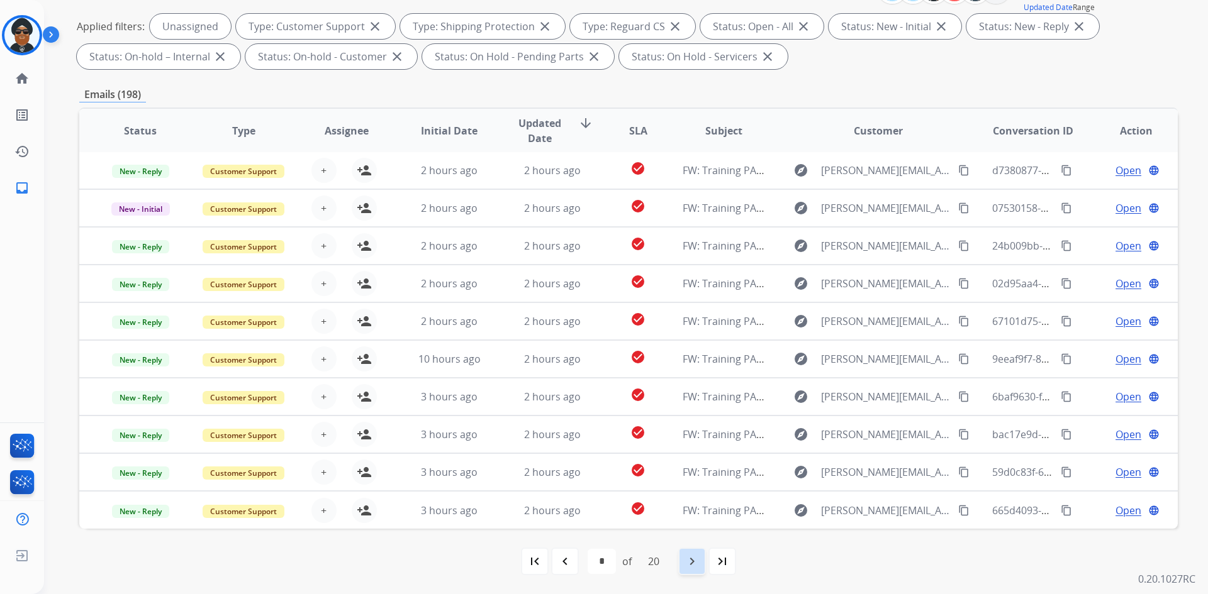
click at [700, 555] on mat-icon "navigate_next" at bounding box center [691, 561] width 15 height 15
click at [569, 566] on mat-icon "navigate_before" at bounding box center [564, 561] width 15 height 15
click at [570, 558] on mat-icon "navigate_before" at bounding box center [564, 561] width 15 height 15
click at [564, 560] on mat-icon "navigate_before" at bounding box center [564, 561] width 15 height 15
click at [557, 562] on mat-icon "navigate_before" at bounding box center [564, 561] width 15 height 15
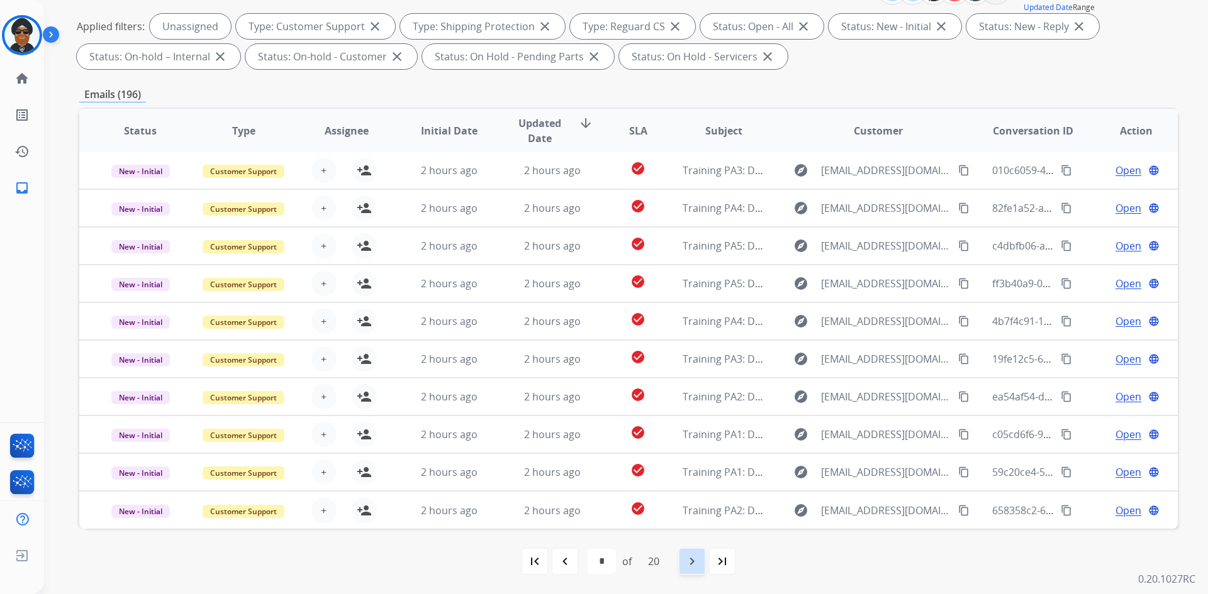
click at [691, 562] on mat-icon "navigate_next" at bounding box center [691, 561] width 15 height 15
click at [689, 566] on mat-icon "navigate_next" at bounding box center [691, 561] width 15 height 15
click at [694, 557] on mat-icon "navigate_next" at bounding box center [691, 561] width 15 height 15
click at [690, 557] on mat-icon "navigate_next" at bounding box center [691, 561] width 15 height 15
click at [693, 565] on mat-icon "navigate_next" at bounding box center [691, 561] width 15 height 15
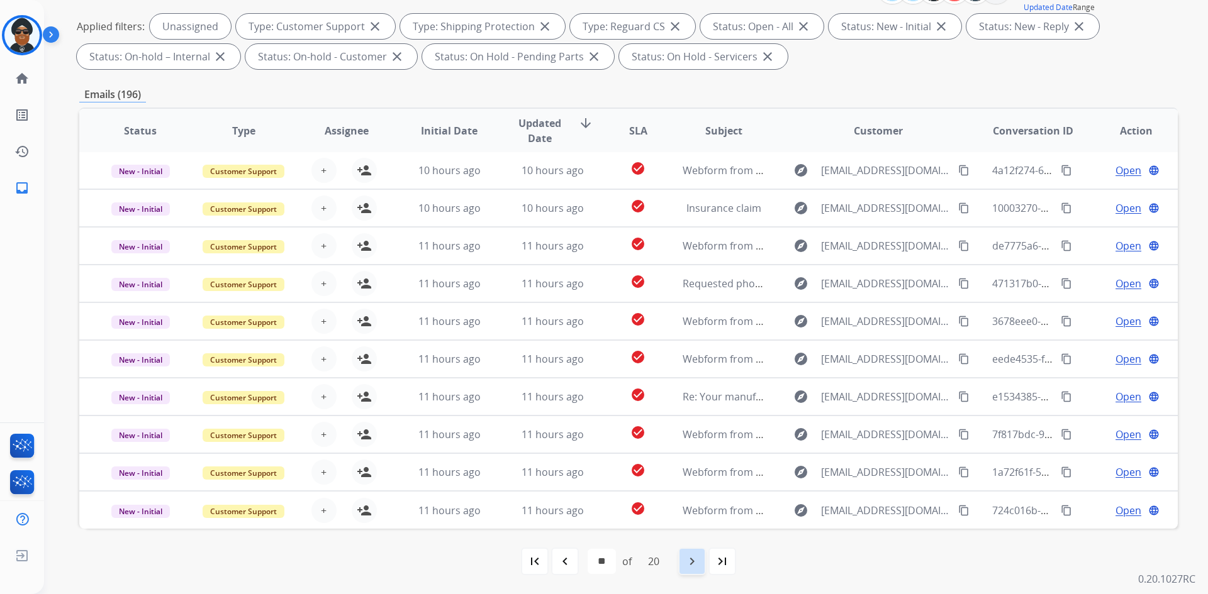
click at [696, 562] on mat-icon "navigate_next" at bounding box center [691, 561] width 15 height 15
click at [691, 563] on mat-icon "navigate_next" at bounding box center [691, 561] width 15 height 15
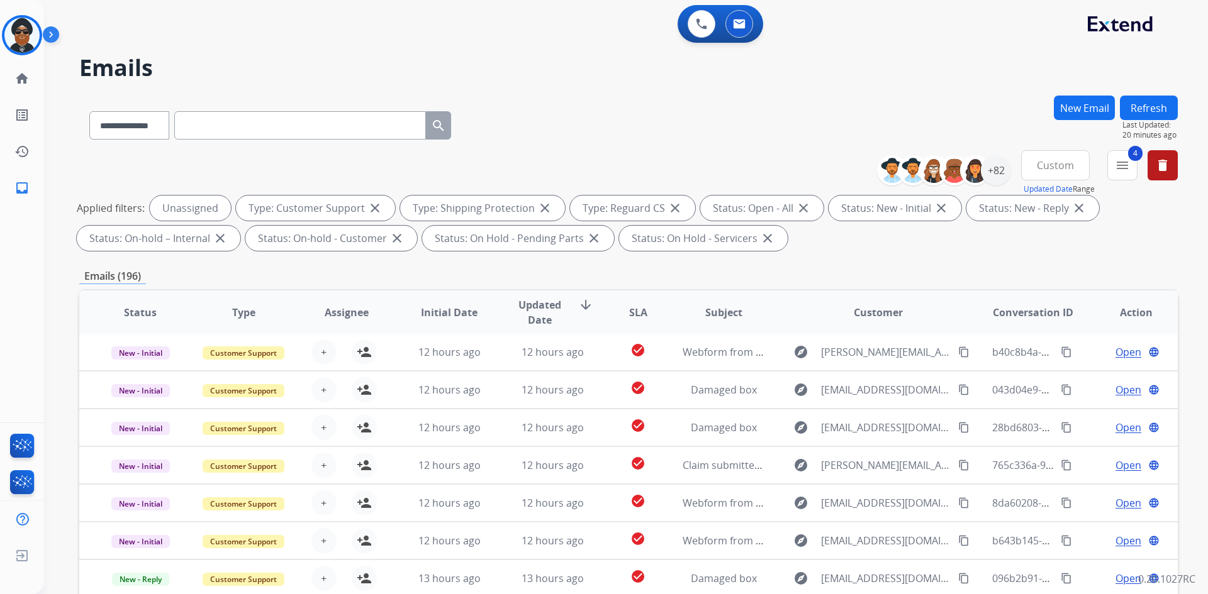
scroll to position [0, 0]
click at [991, 167] on div "+82" at bounding box center [996, 170] width 30 height 30
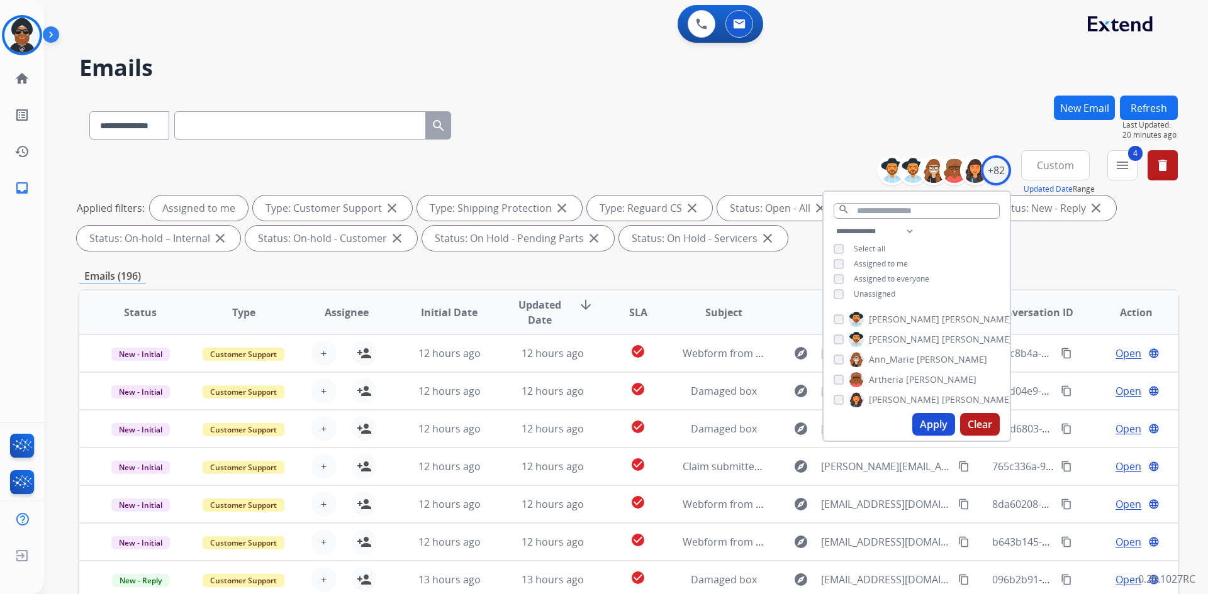
click at [919, 425] on button "Apply" at bounding box center [933, 424] width 43 height 23
select select "*"
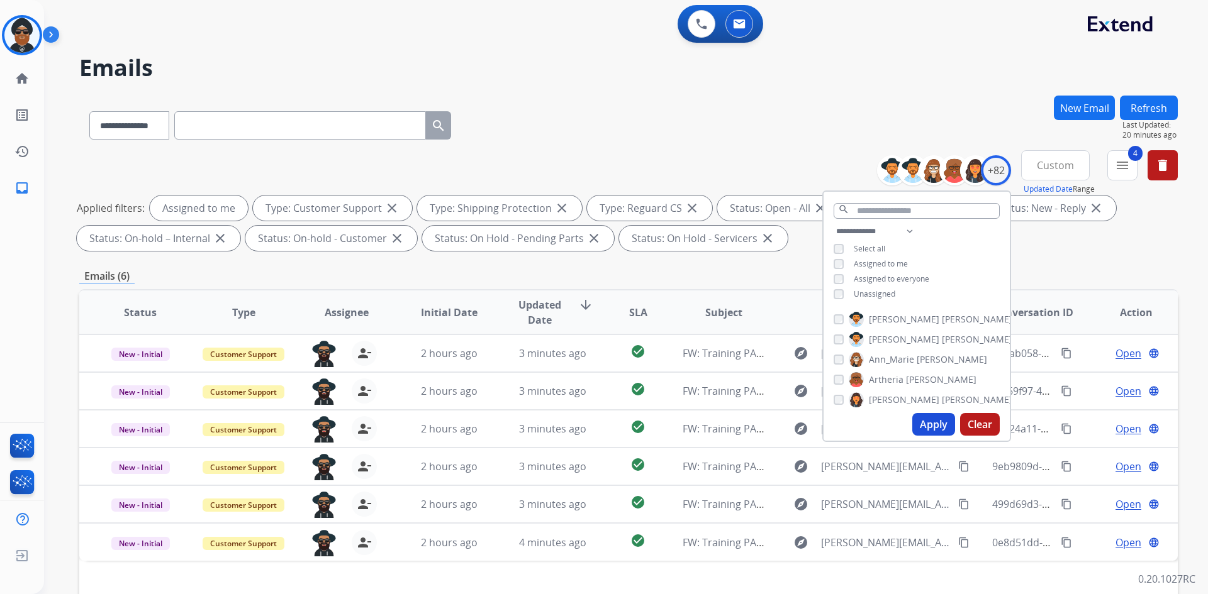
click at [793, 145] on div "**********" at bounding box center [628, 123] width 1098 height 55
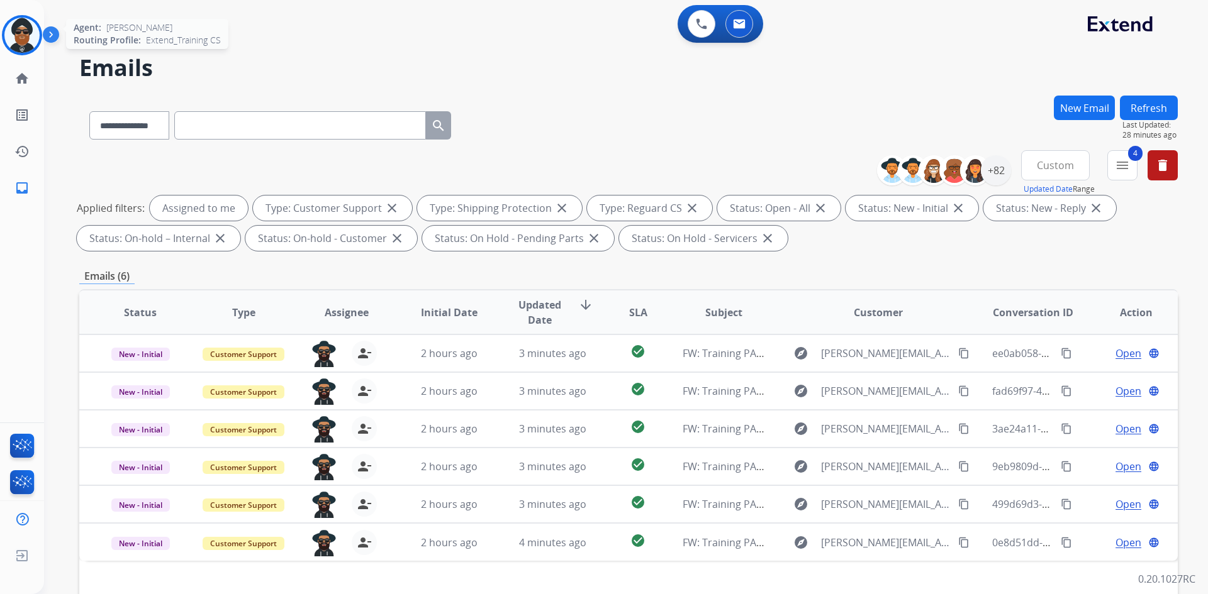
click at [27, 33] on img at bounding box center [21, 35] width 35 height 35
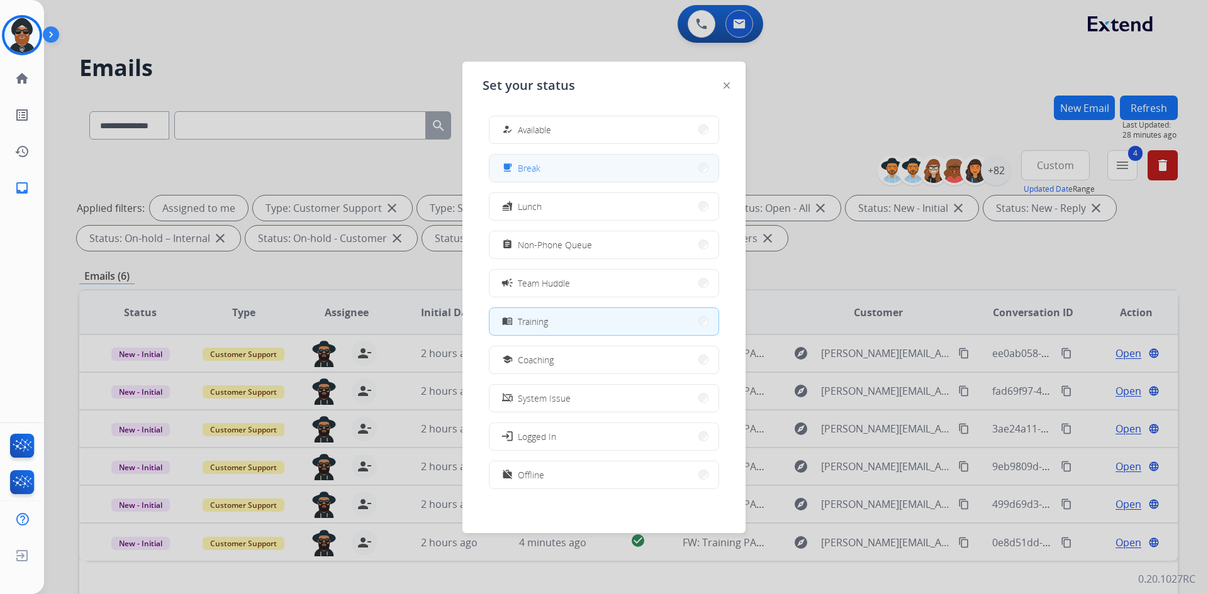
click at [544, 172] on button "free_breakfast Break" at bounding box center [603, 168] width 229 height 27
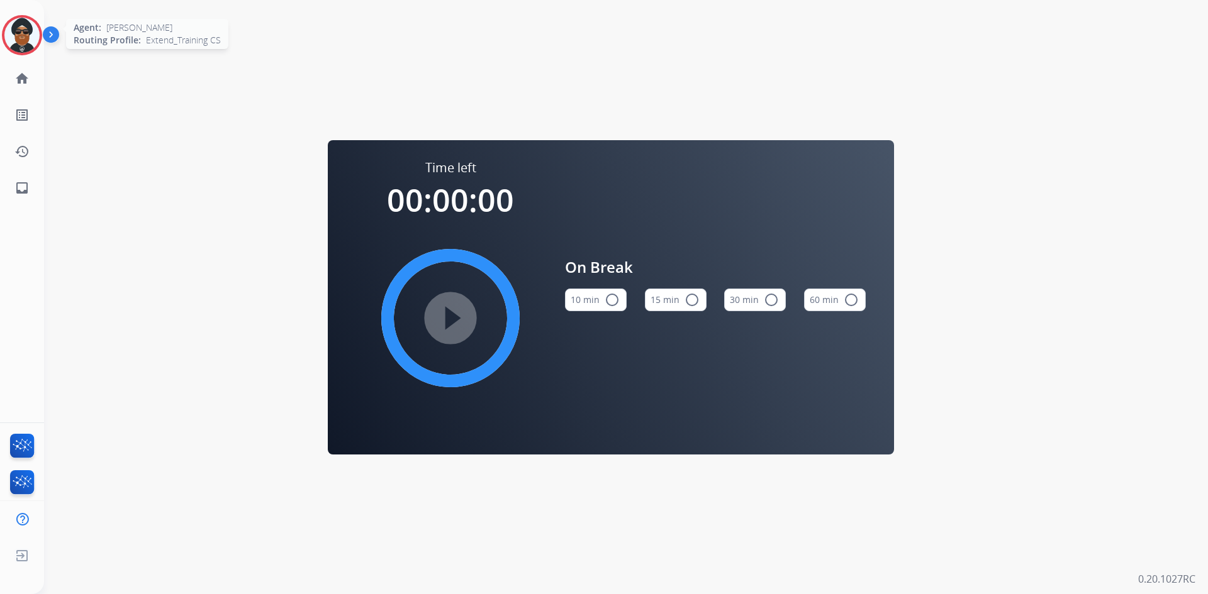
click at [27, 39] on img at bounding box center [21, 35] width 35 height 35
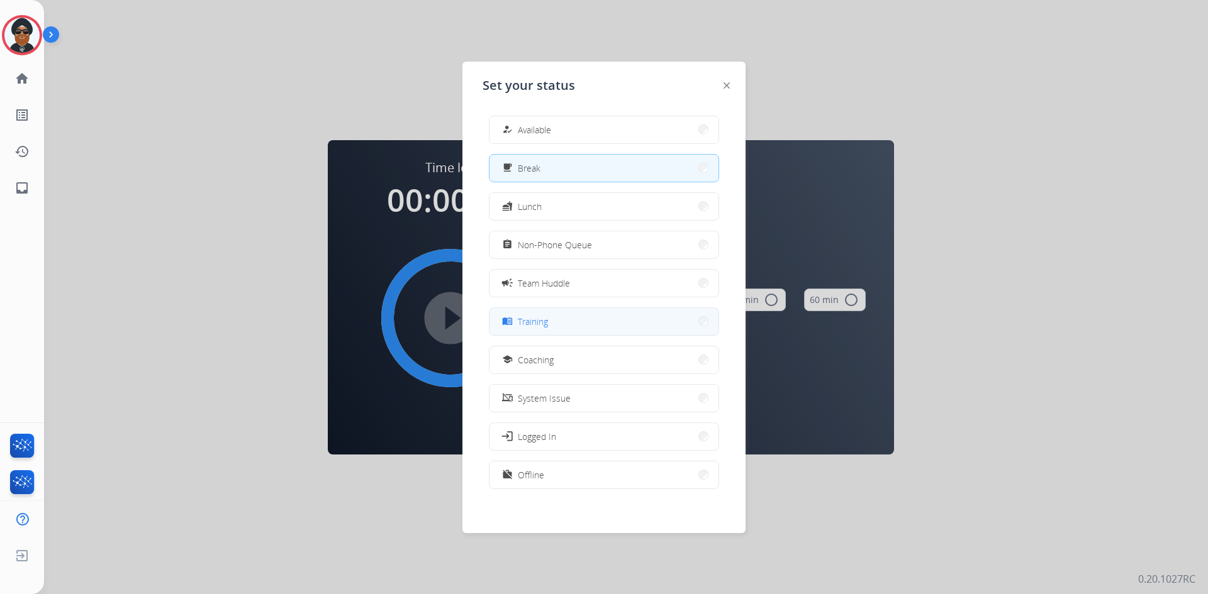
click at [545, 320] on span "Training" at bounding box center [533, 321] width 30 height 13
